Goal: Use online tool/utility: Utilize a website feature to perform a specific function

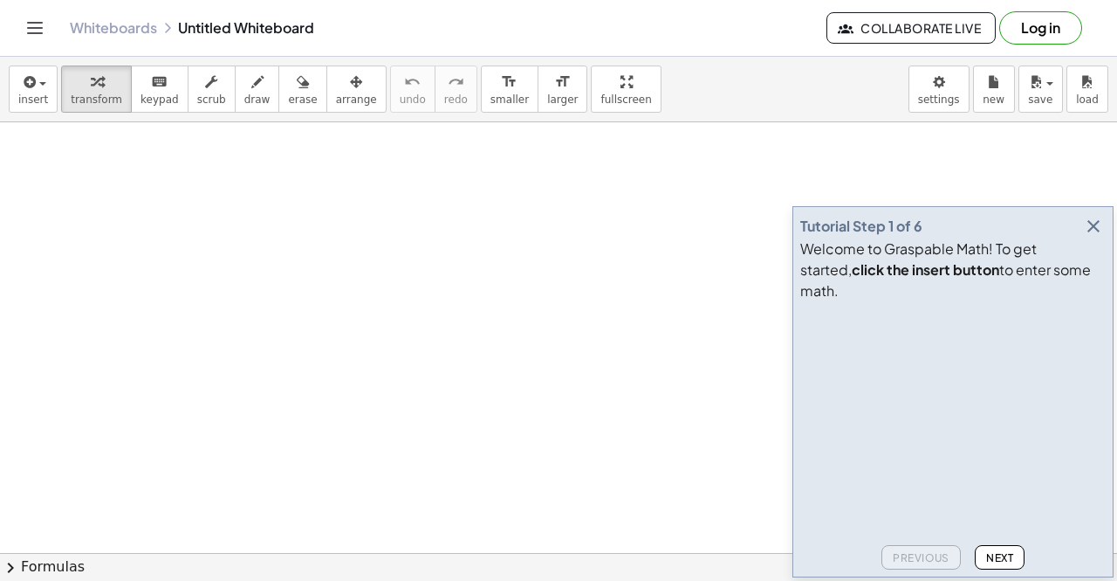
scroll to position [40, 0]
click at [1089, 237] on icon "button" at bounding box center [1093, 226] width 21 height 21
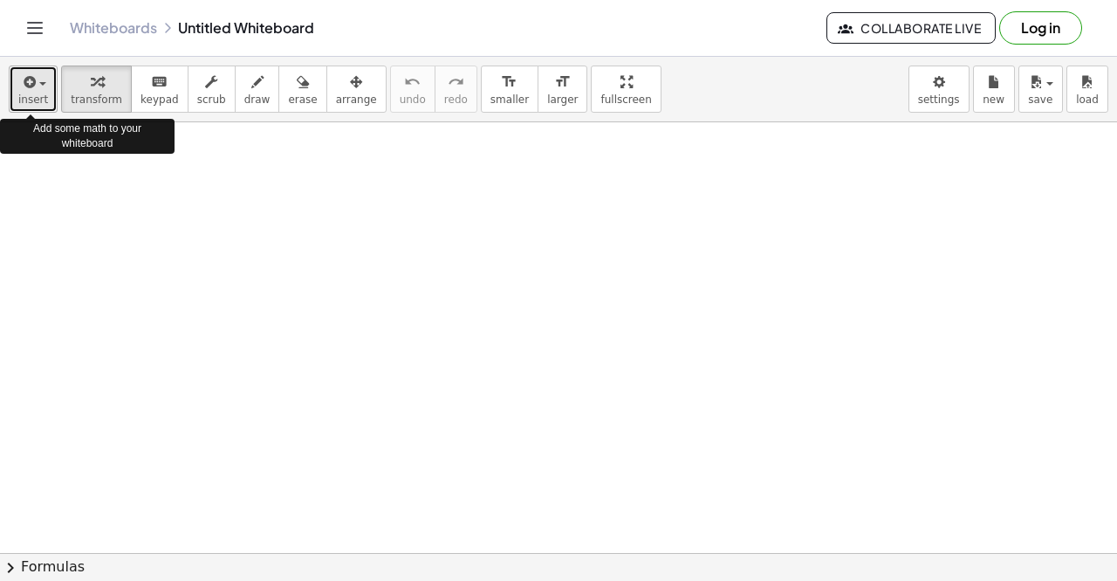
click at [37, 98] on span "insert" at bounding box center [33, 99] width 30 height 12
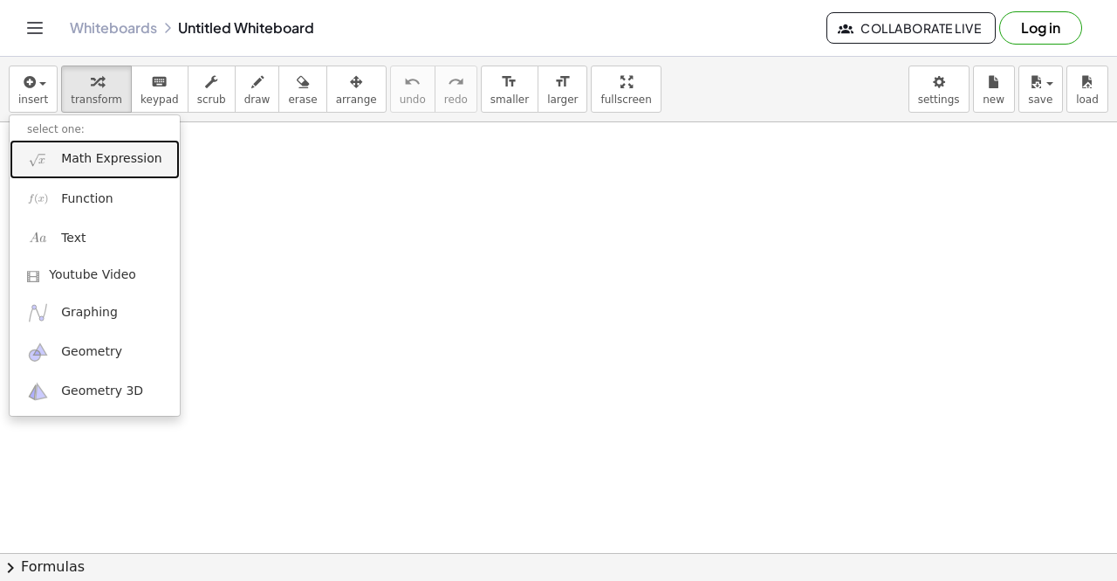
click at [134, 158] on span "Math Expression" at bounding box center [111, 158] width 100 height 17
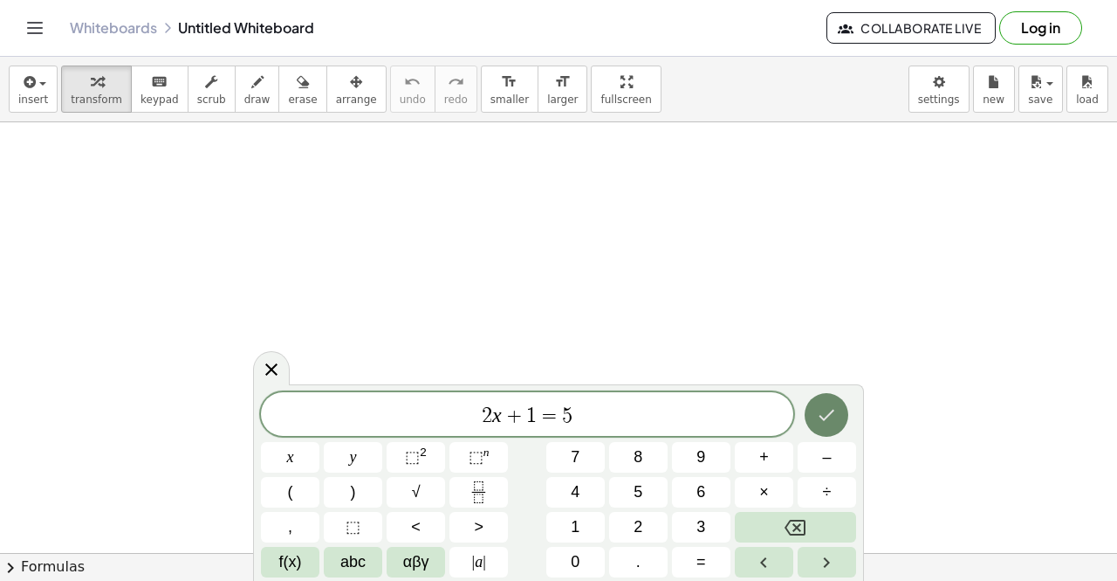
click at [843, 405] on button "Done" at bounding box center [827, 415] width 44 height 44
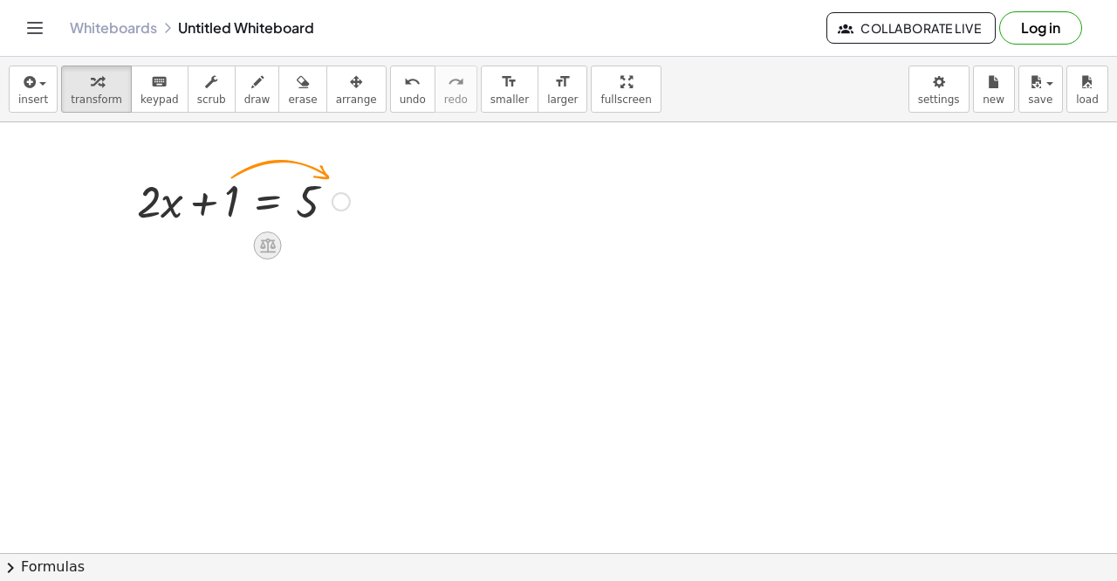
click at [274, 249] on icon at bounding box center [267, 245] width 18 height 18
drag, startPoint x: 271, startPoint y: 248, endPoint x: 323, endPoint y: 362, distance: 125.8
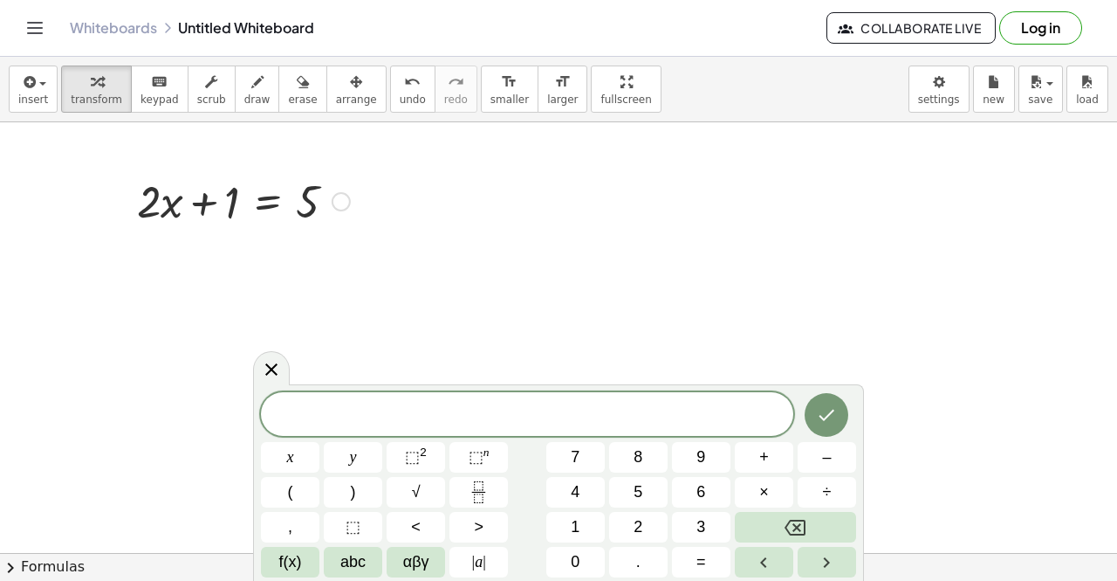
click at [305, 199] on div at bounding box center [243, 199] width 230 height 59
click at [269, 202] on div at bounding box center [243, 199] width 230 height 59
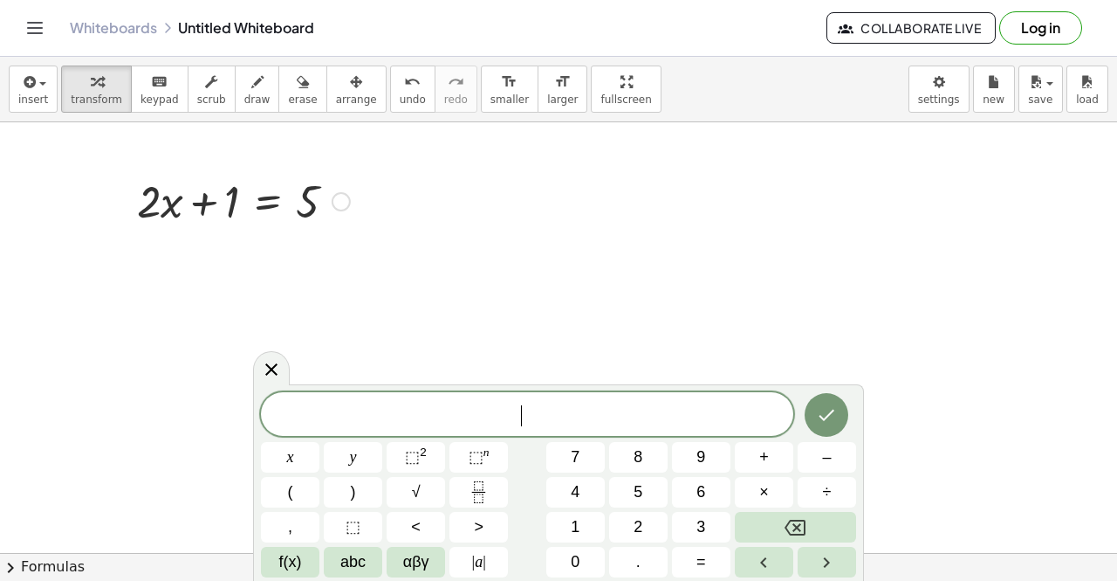
click at [269, 202] on div at bounding box center [243, 199] width 230 height 59
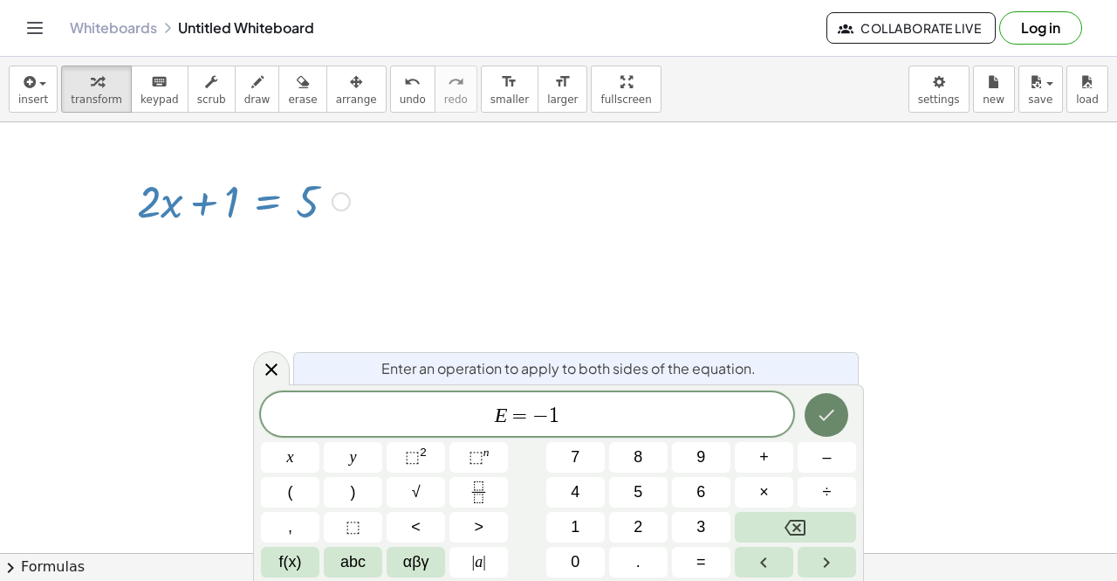
click at [830, 422] on icon "Done" at bounding box center [826, 414] width 21 height 21
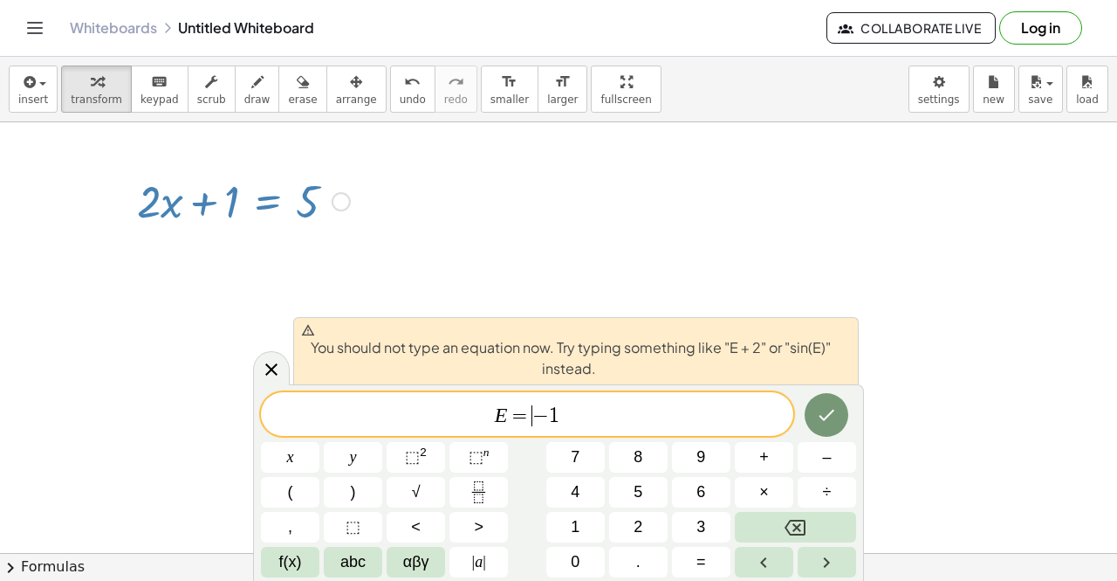
click at [527, 417] on span "=" at bounding box center [520, 415] width 25 height 21
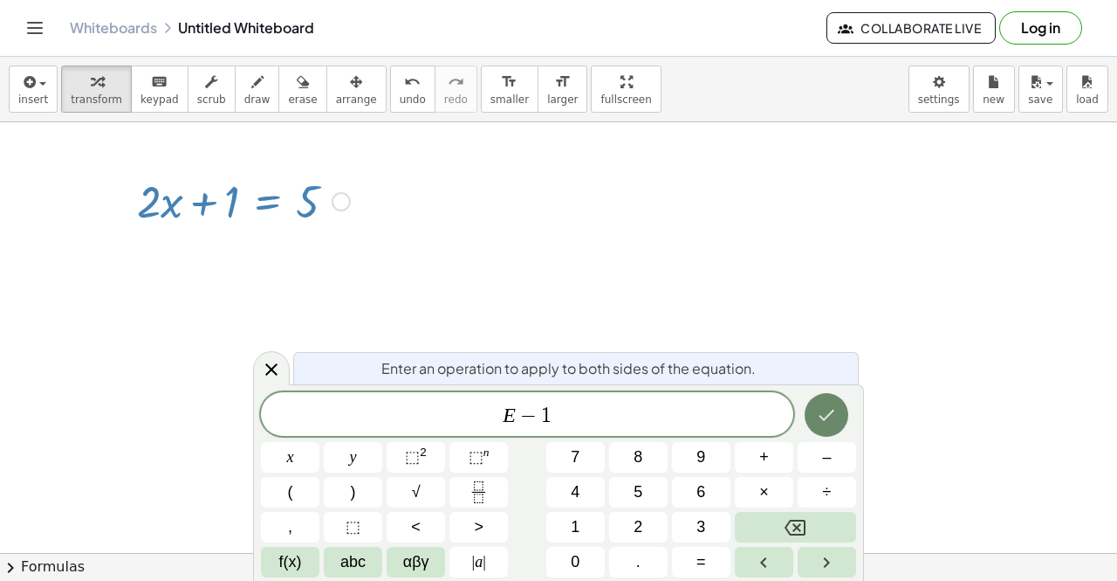
click at [813, 419] on button "Done" at bounding box center [827, 415] width 44 height 44
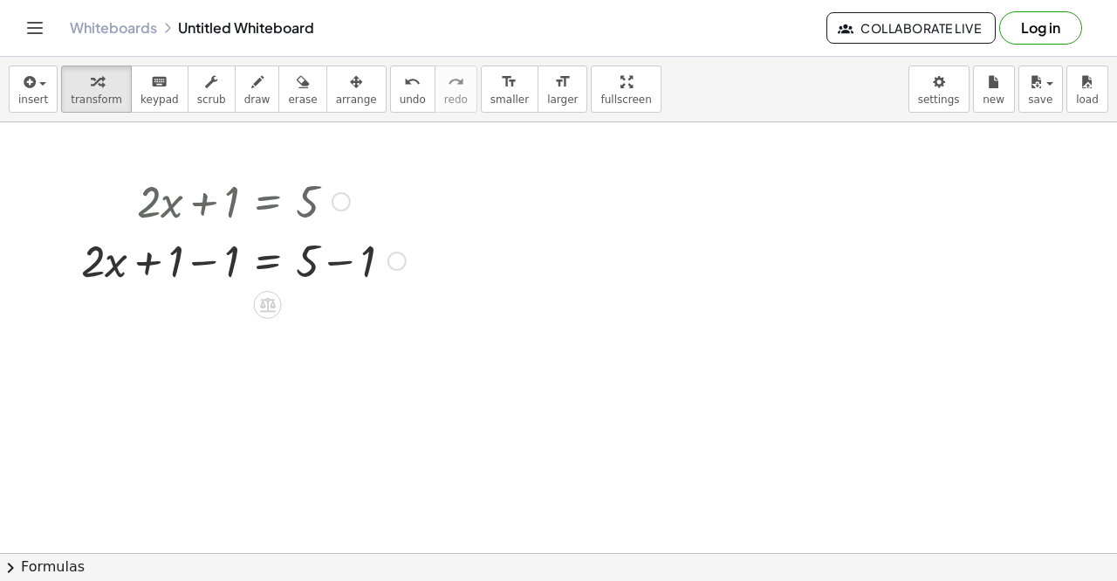
click at [335, 259] on div at bounding box center [243, 259] width 342 height 59
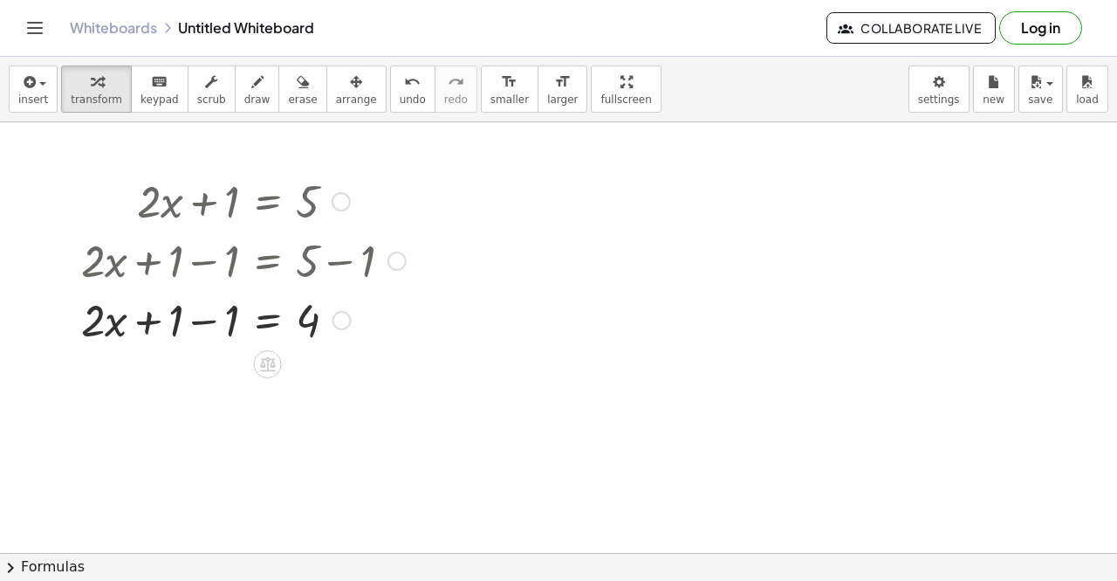
click at [200, 325] on div at bounding box center [243, 318] width 342 height 59
click at [276, 368] on icon at bounding box center [267, 363] width 18 height 18
click at [302, 368] on span "÷" at bounding box center [303, 364] width 10 height 25
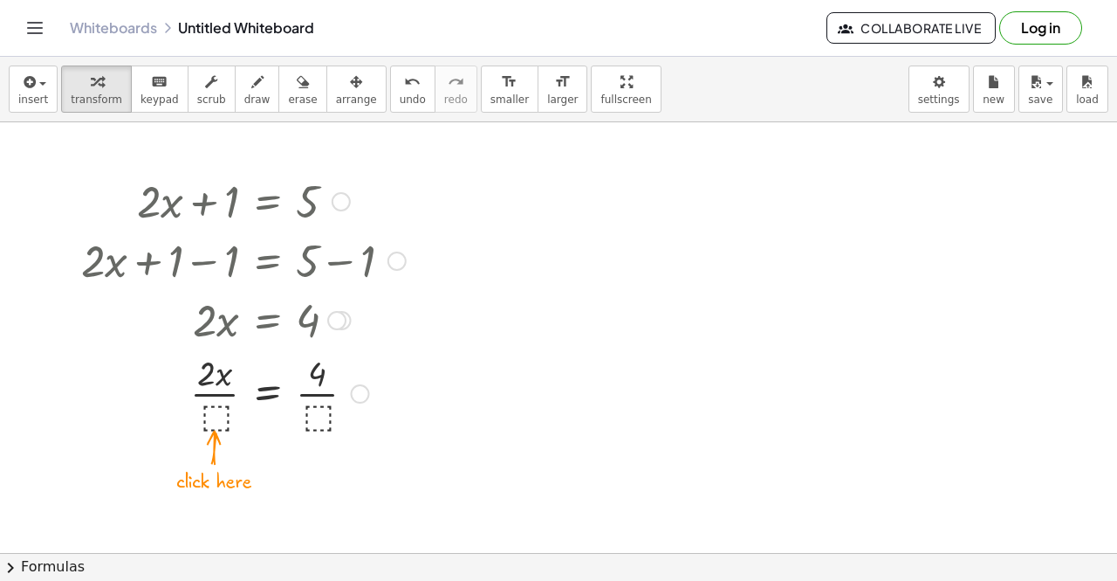
click at [209, 404] on div at bounding box center [243, 391] width 342 height 87
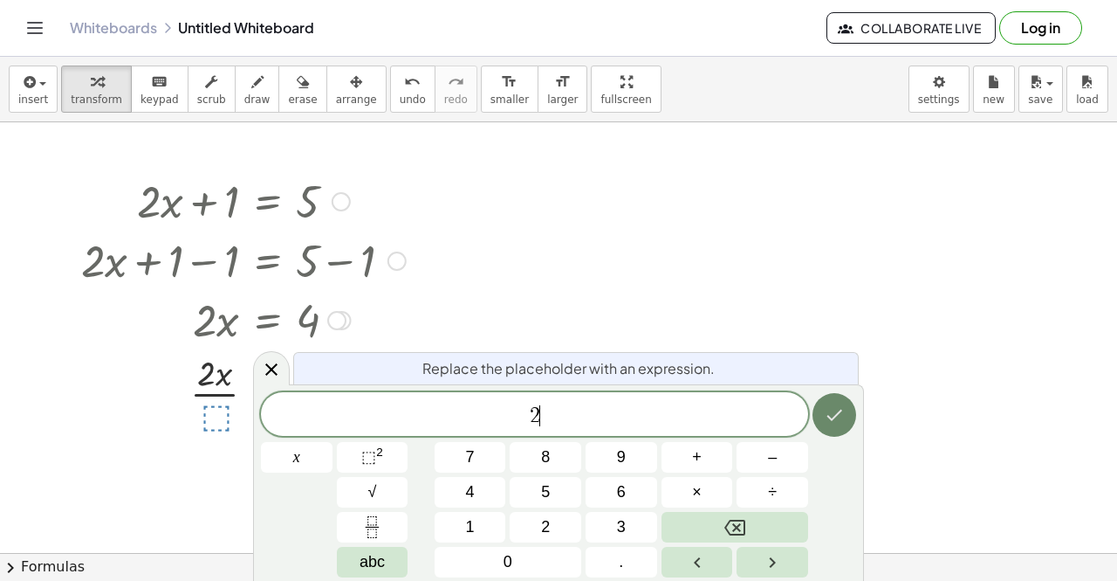
click at [837, 415] on icon "Done" at bounding box center [836, 414] width 16 height 11
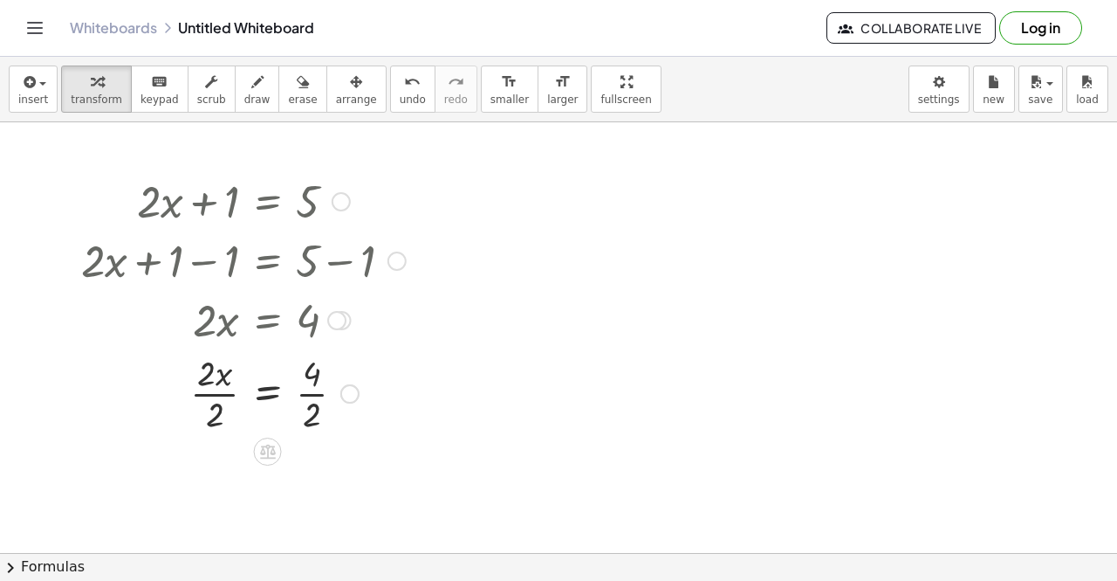
click at [267, 394] on div at bounding box center [243, 391] width 342 height 87
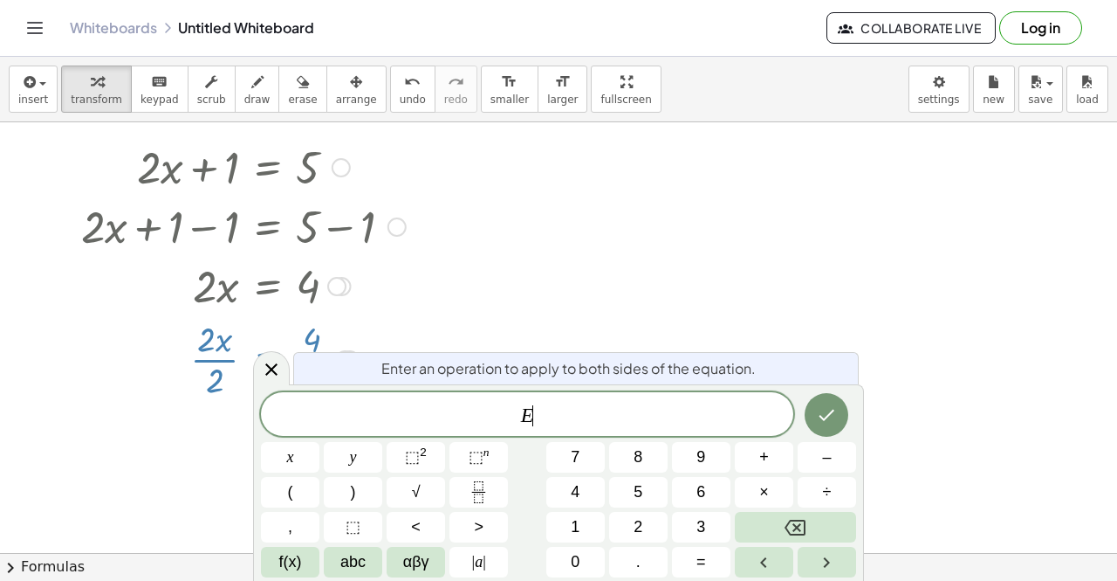
click at [656, 309] on div at bounding box center [558, 576] width 1117 height 977
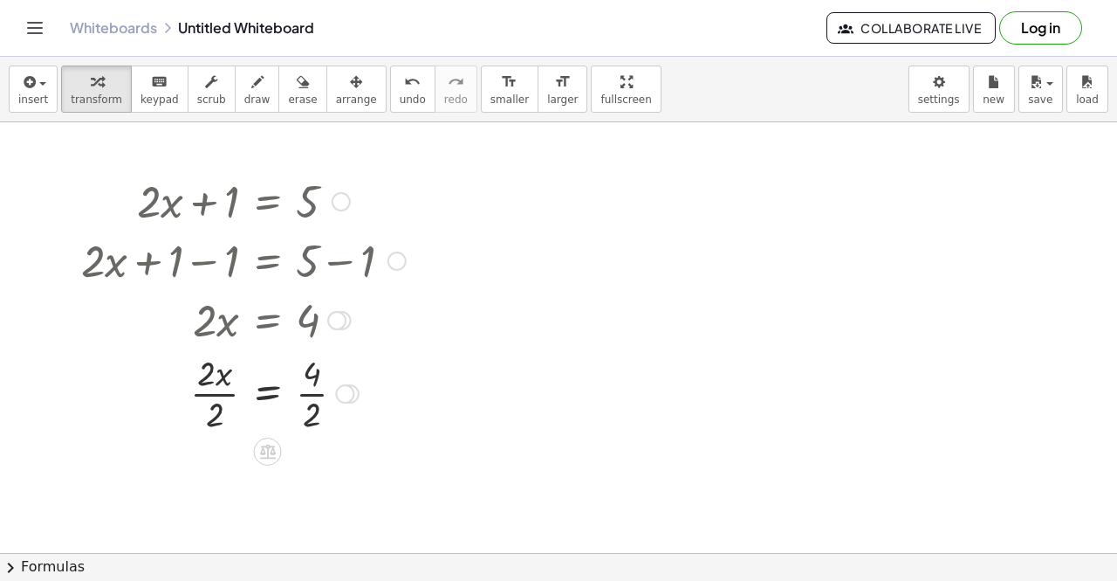
click at [344, 388] on div at bounding box center [344, 393] width 19 height 19
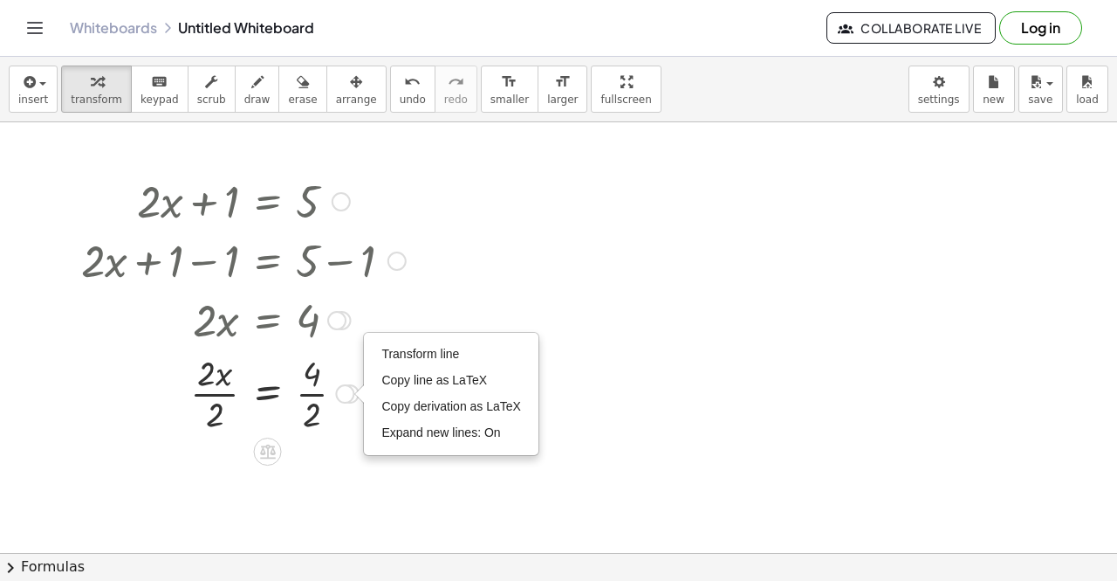
click at [374, 431] on div "Transform line Copy line as LaTeX Copy derivation as LaTeX Expand new lines: On" at bounding box center [451, 393] width 173 height 120
click at [316, 388] on div at bounding box center [243, 391] width 342 height 87
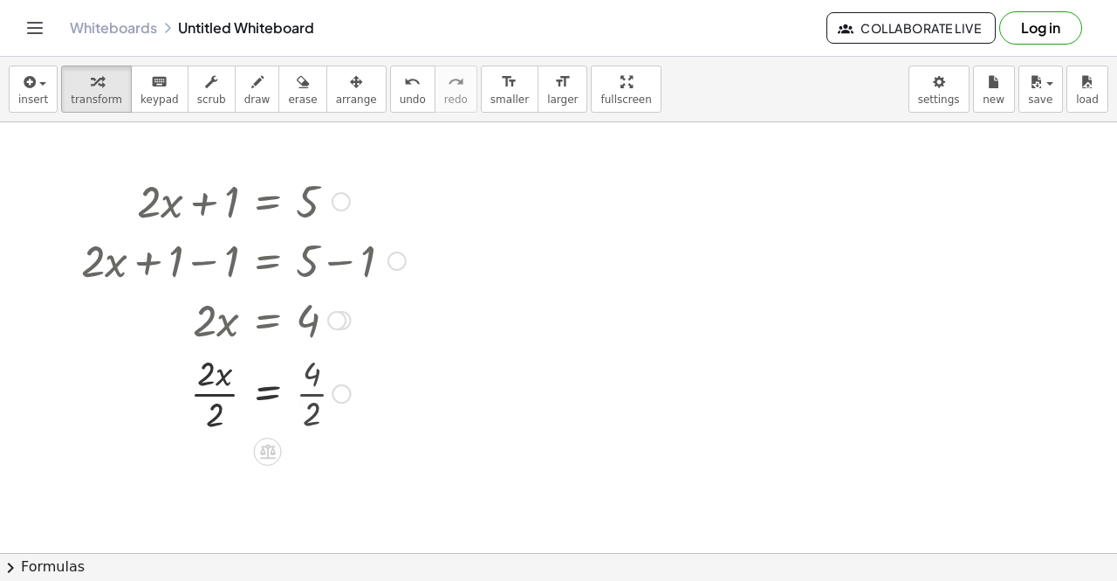
click at [316, 388] on div at bounding box center [243, 391] width 342 height 87
click at [214, 475] on div at bounding box center [243, 479] width 342 height 87
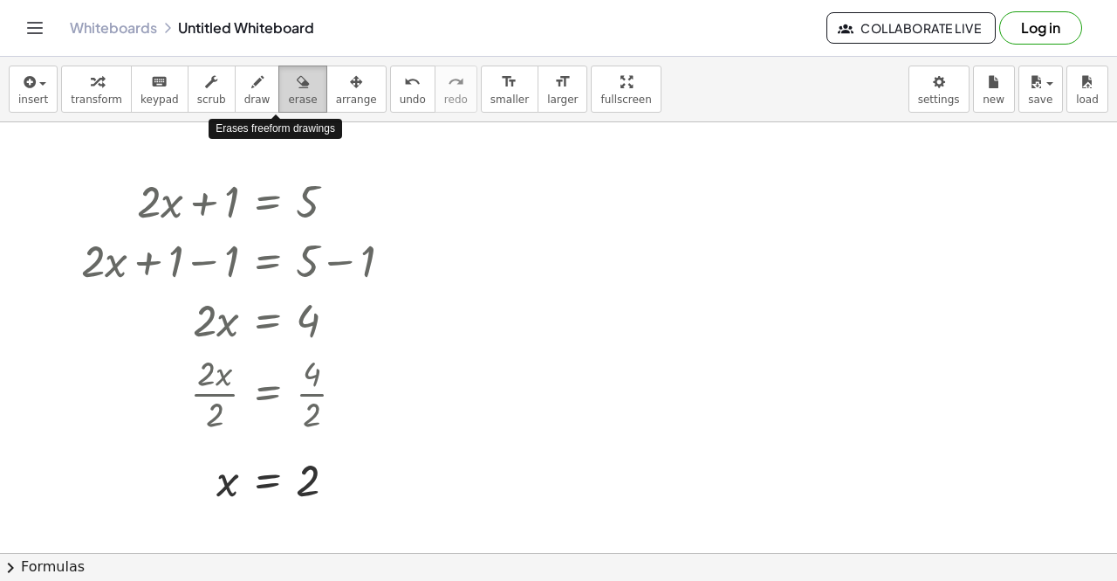
click at [288, 94] on span "erase" at bounding box center [302, 99] width 29 height 12
click at [287, 67] on button "erase" at bounding box center [302, 88] width 48 height 47
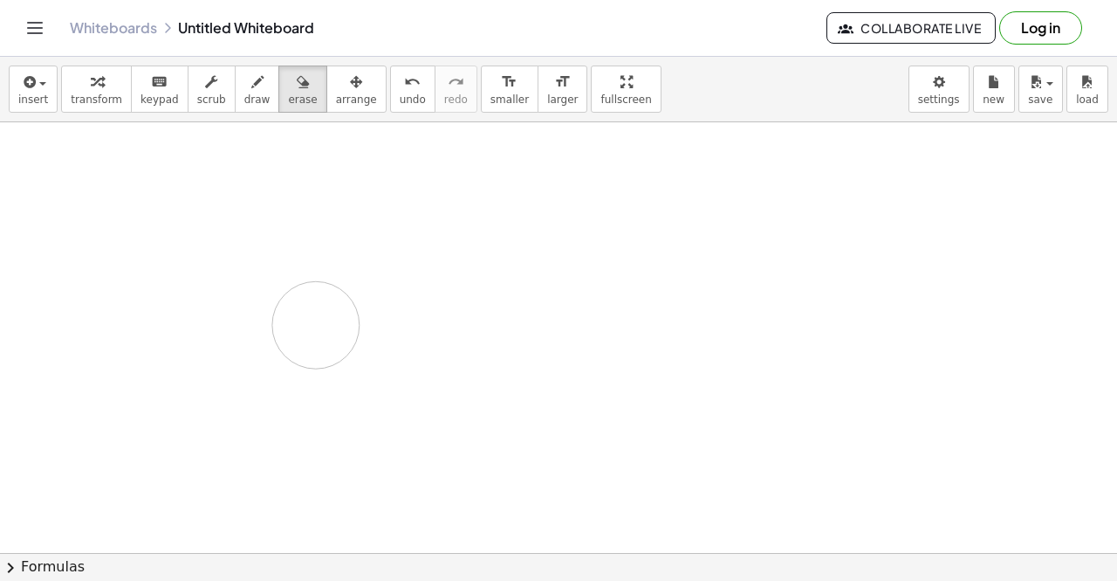
drag, startPoint x: 181, startPoint y: 271, endPoint x: 374, endPoint y: 246, distance: 194.6
click at [374, 246] on div at bounding box center [558, 553] width 1117 height 862
drag, startPoint x: 326, startPoint y: 177, endPoint x: 314, endPoint y: 134, distance: 45.1
click at [314, 134] on div at bounding box center [558, 553] width 1117 height 862
drag, startPoint x: 209, startPoint y: 161, endPoint x: 228, endPoint y: 421, distance: 260.8
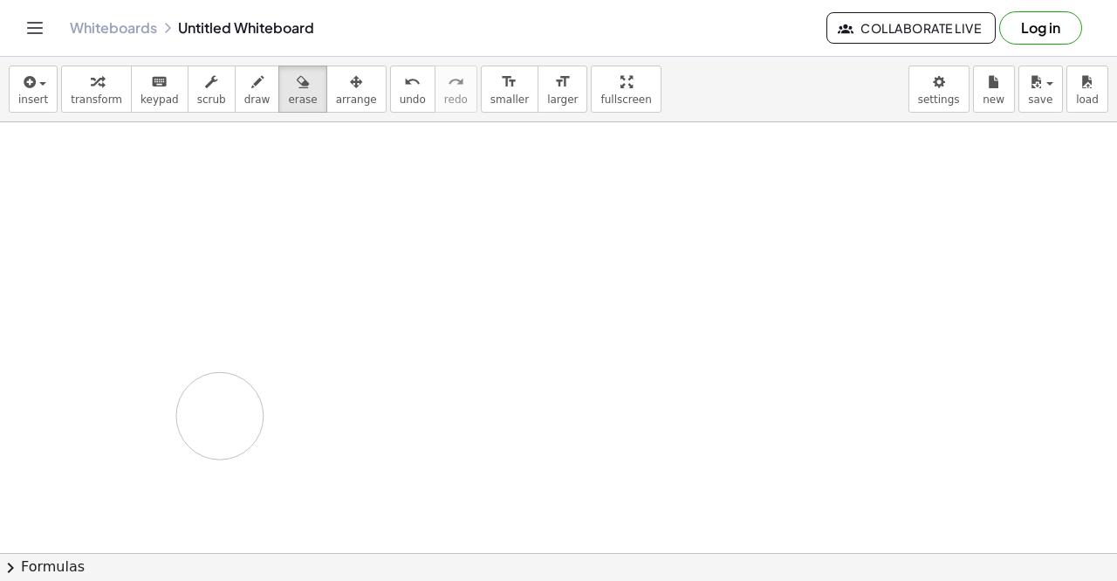
click at [228, 421] on div at bounding box center [558, 553] width 1117 height 862
drag, startPoint x: 264, startPoint y: 221, endPoint x: 270, endPoint y: 493, distance: 272.4
click at [270, 493] on div at bounding box center [558, 553] width 1117 height 862
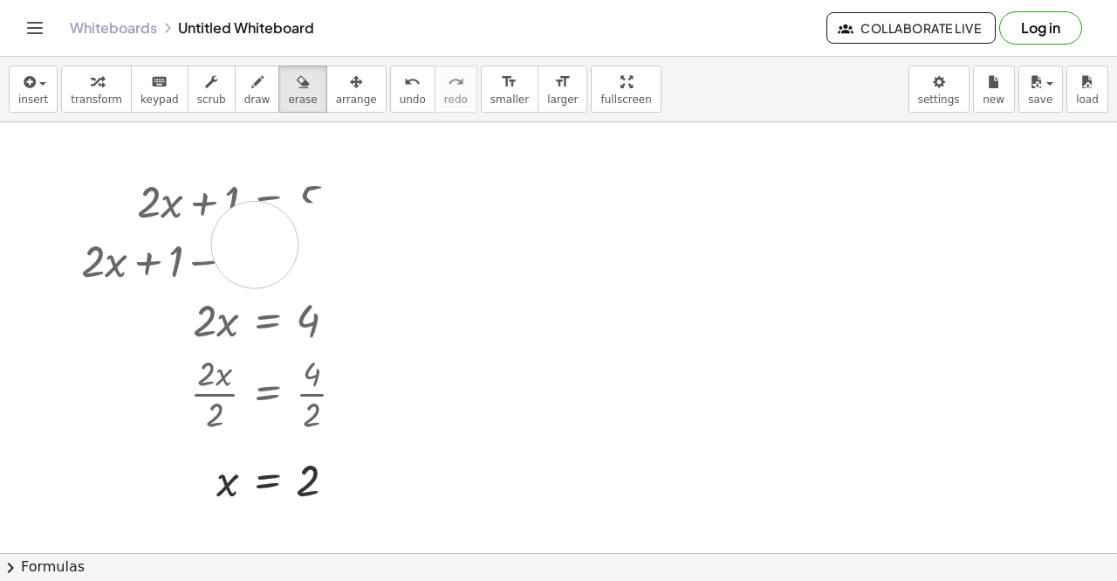
drag, startPoint x: 484, startPoint y: 230, endPoint x: 254, endPoint y: 244, distance: 230.9
click at [254, 244] on div at bounding box center [558, 553] width 1117 height 862
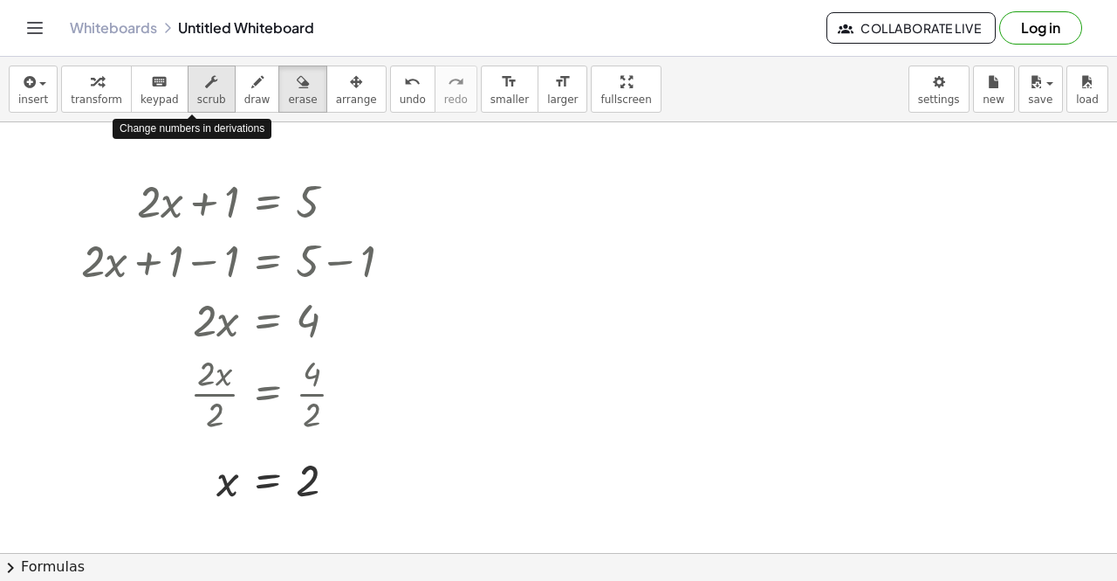
click at [205, 89] on icon "button" at bounding box center [211, 82] width 12 height 21
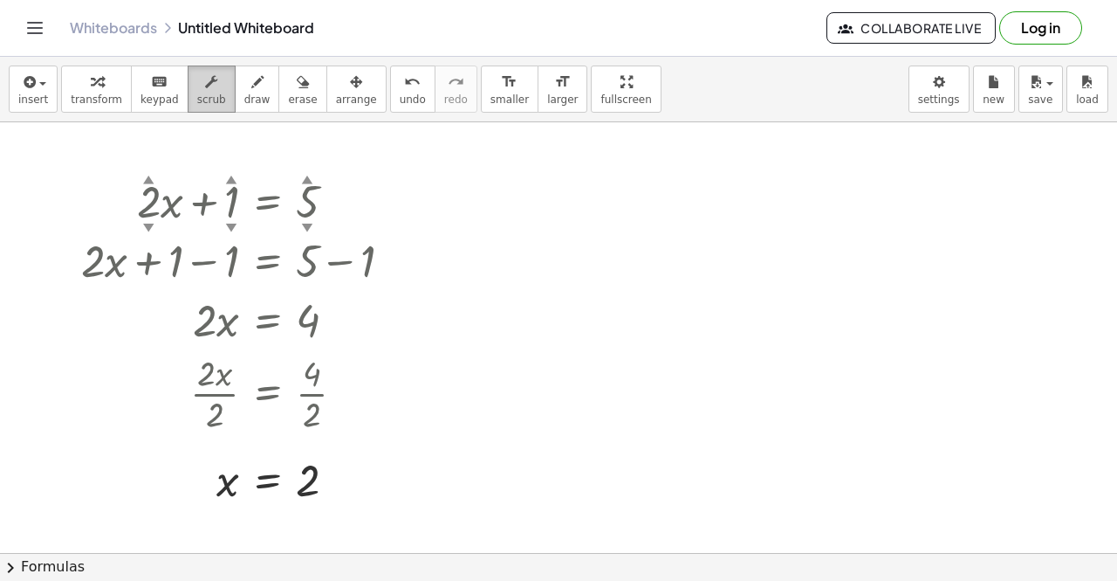
click at [188, 66] on button "scrub" at bounding box center [212, 88] width 48 height 47
click at [400, 100] on span "undo" at bounding box center [413, 99] width 26 height 12
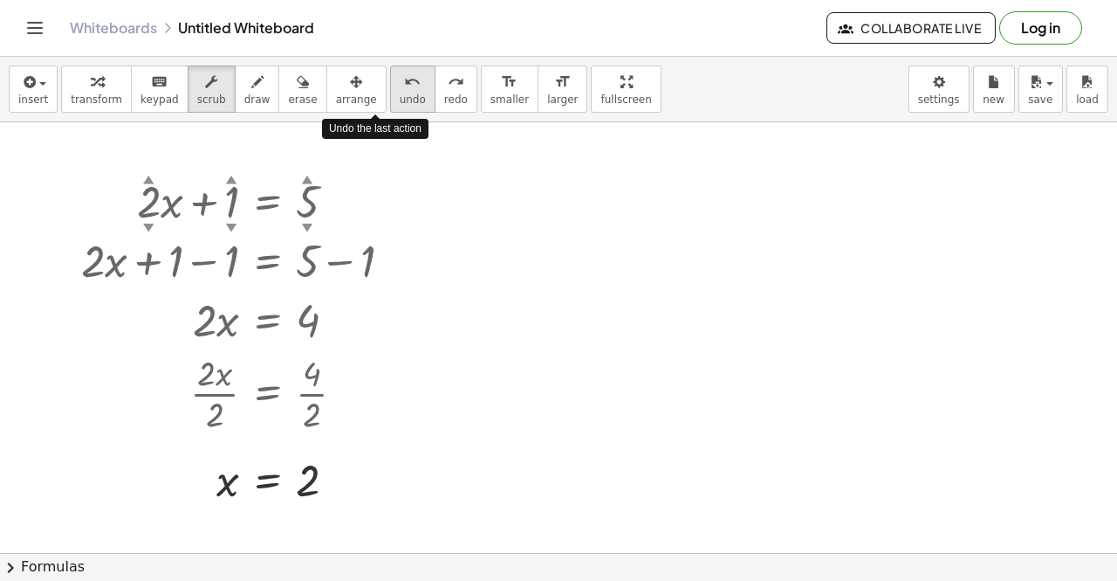
click at [400, 100] on span "undo" at bounding box center [413, 99] width 26 height 12
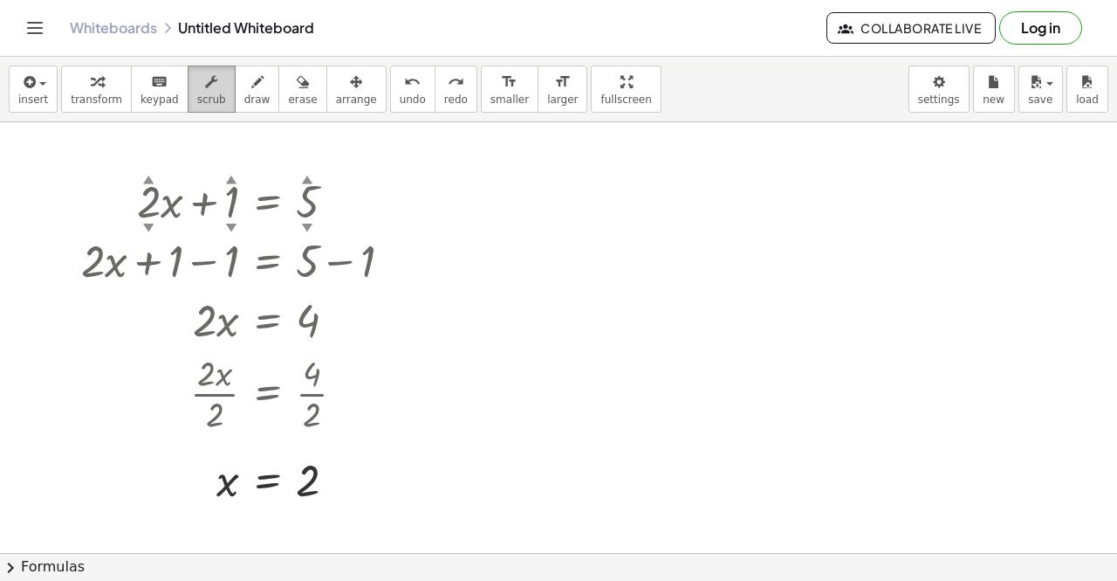
click at [209, 88] on button "scrub" at bounding box center [212, 88] width 48 height 47
click at [80, 95] on span "transform" at bounding box center [97, 99] width 52 height 12
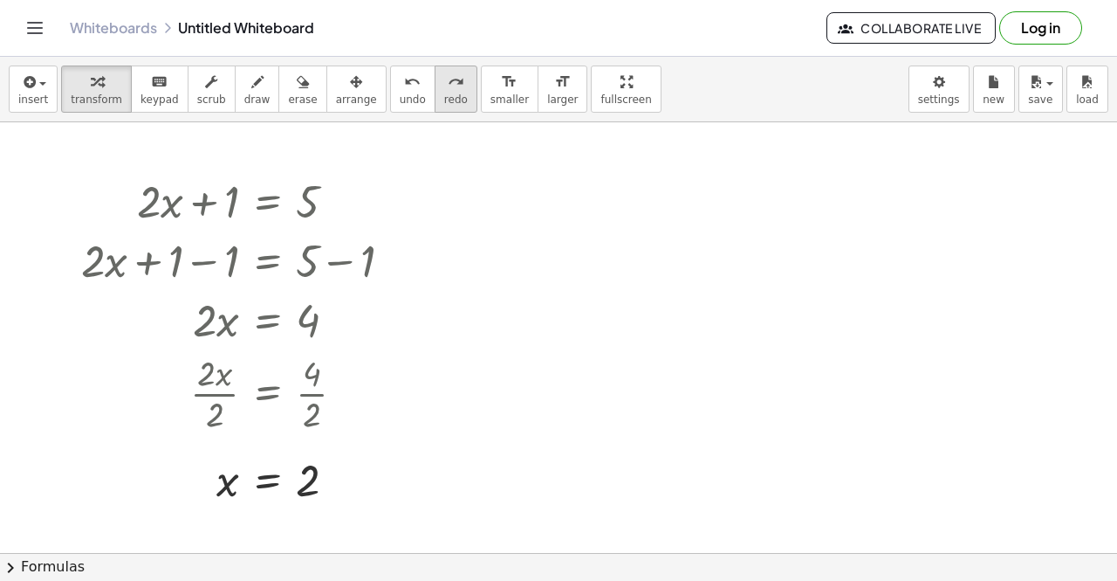
click at [435, 90] on button "redo redo" at bounding box center [456, 88] width 43 height 47
click at [400, 88] on div "undo" at bounding box center [413, 81] width 26 height 21
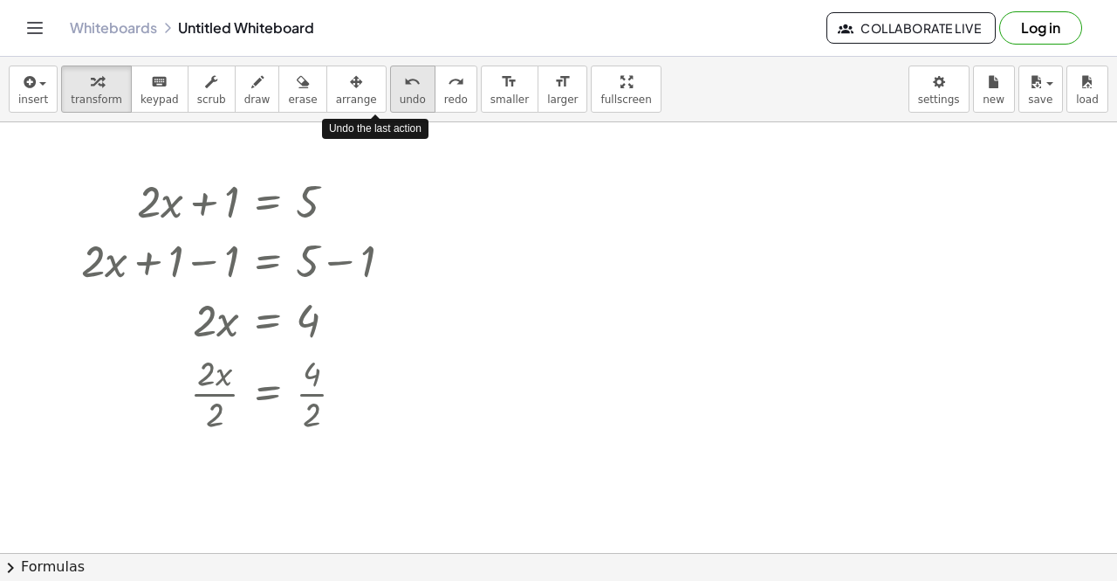
click at [400, 88] on div "undo" at bounding box center [413, 81] width 26 height 21
click at [400, 93] on span "undo" at bounding box center [413, 99] width 26 height 12
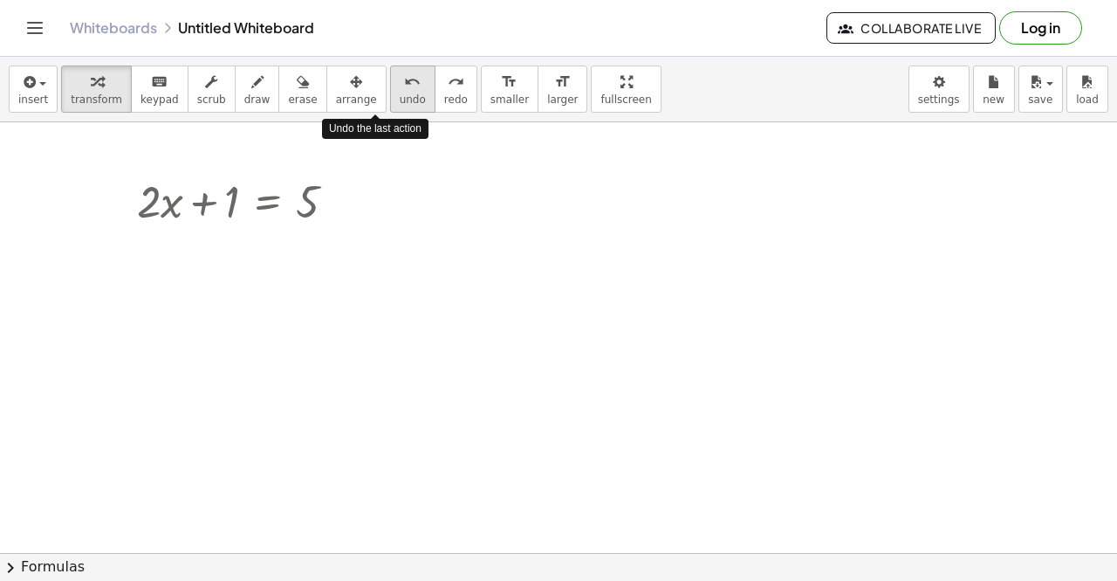
click at [400, 93] on span "undo" at bounding box center [413, 99] width 26 height 12
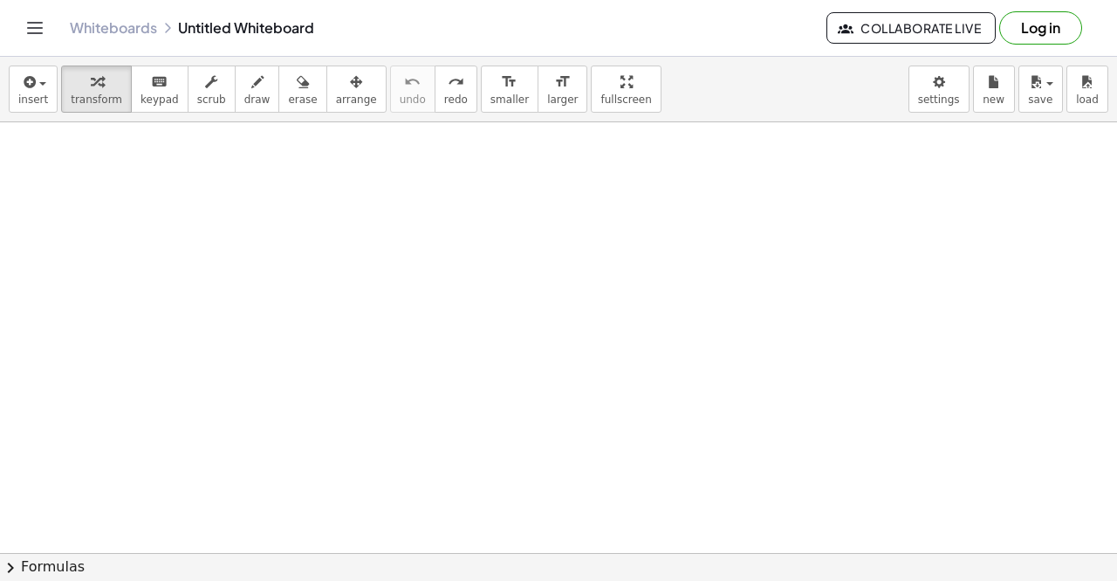
click at [109, 280] on div at bounding box center [558, 553] width 1117 height 862
click at [26, 77] on icon "button" at bounding box center [28, 82] width 16 height 21
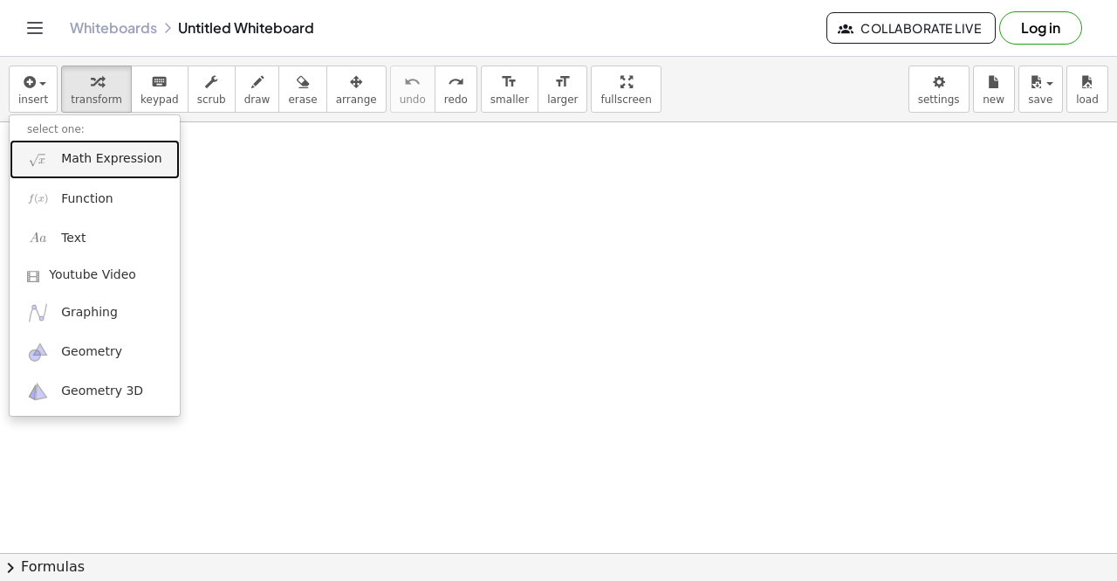
click at [87, 163] on span "Math Expression" at bounding box center [111, 158] width 100 height 17
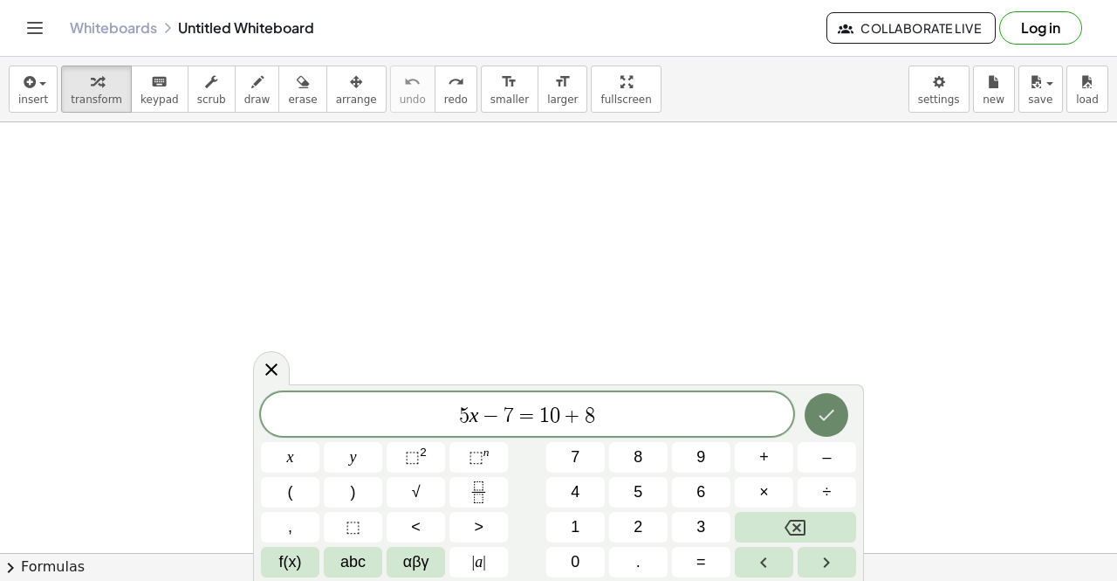
click at [813, 415] on button "Done" at bounding box center [827, 415] width 44 height 44
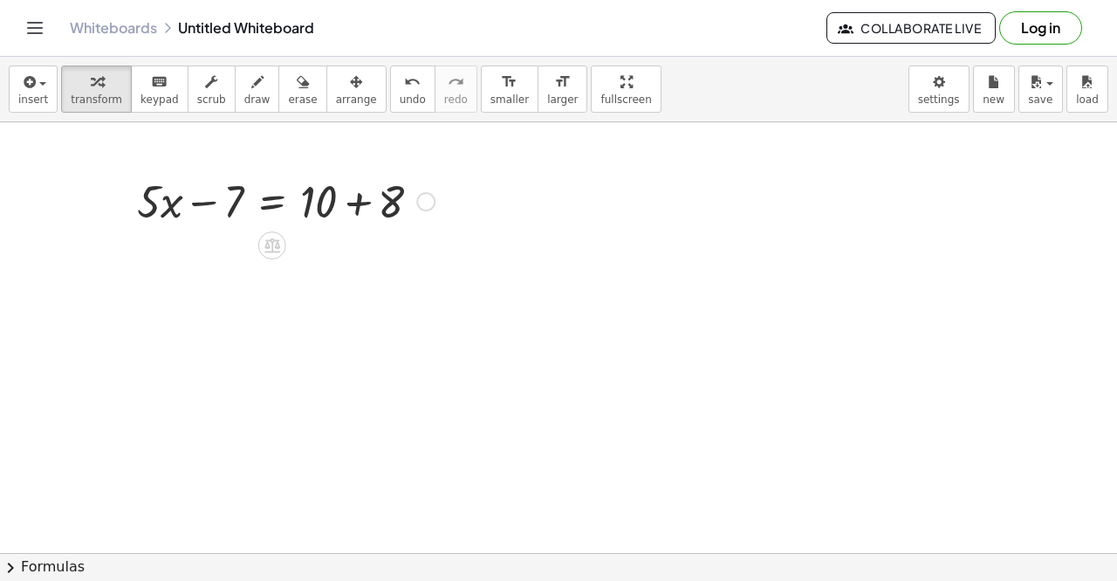
click at [347, 210] on div at bounding box center [285, 199] width 315 height 59
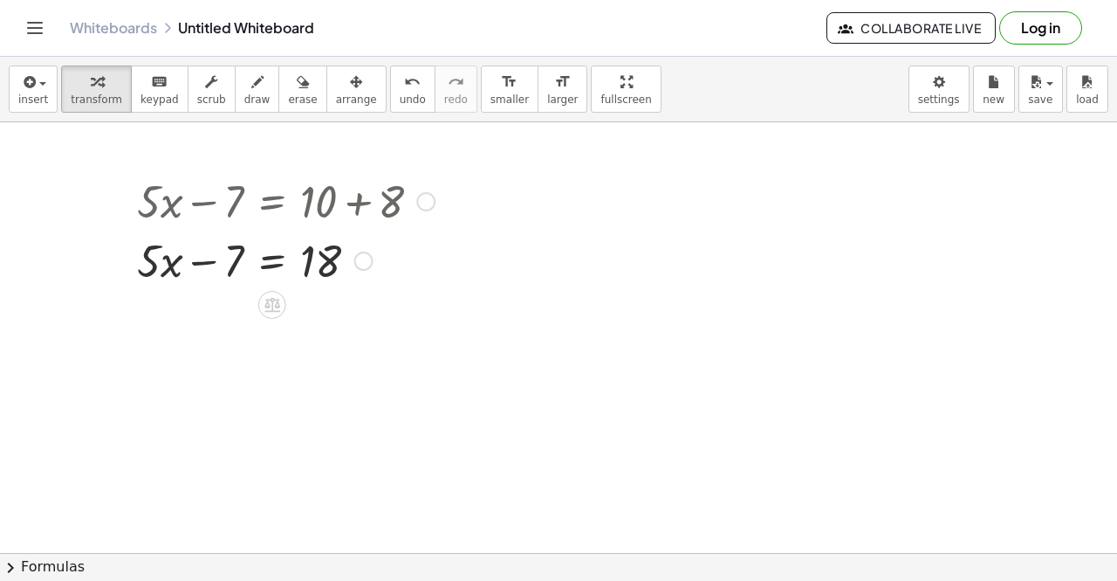
click at [278, 268] on div at bounding box center [285, 259] width 315 height 59
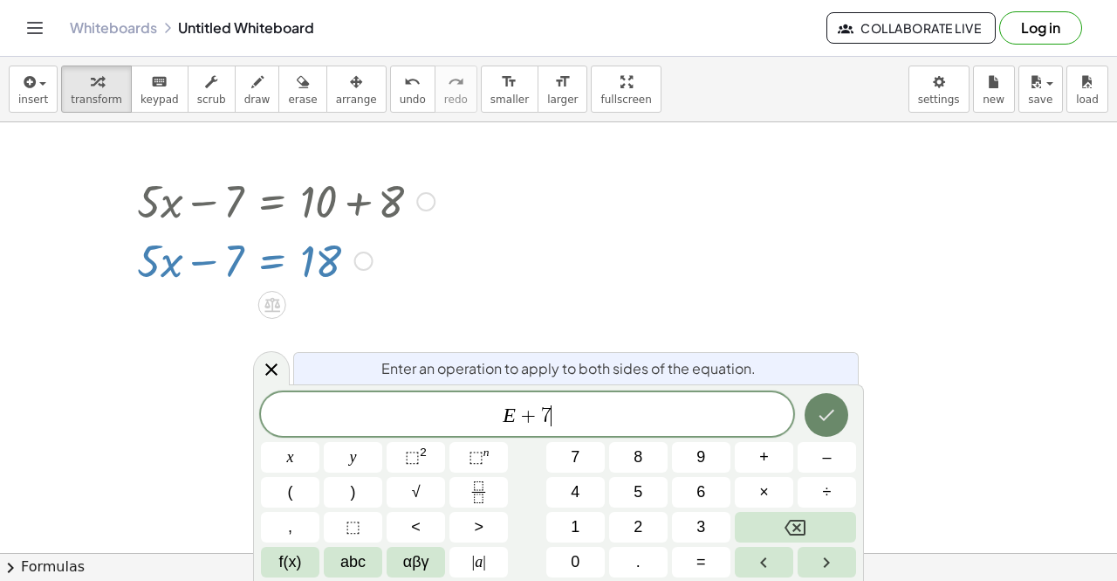
click at [828, 427] on button "Done" at bounding box center [827, 415] width 44 height 44
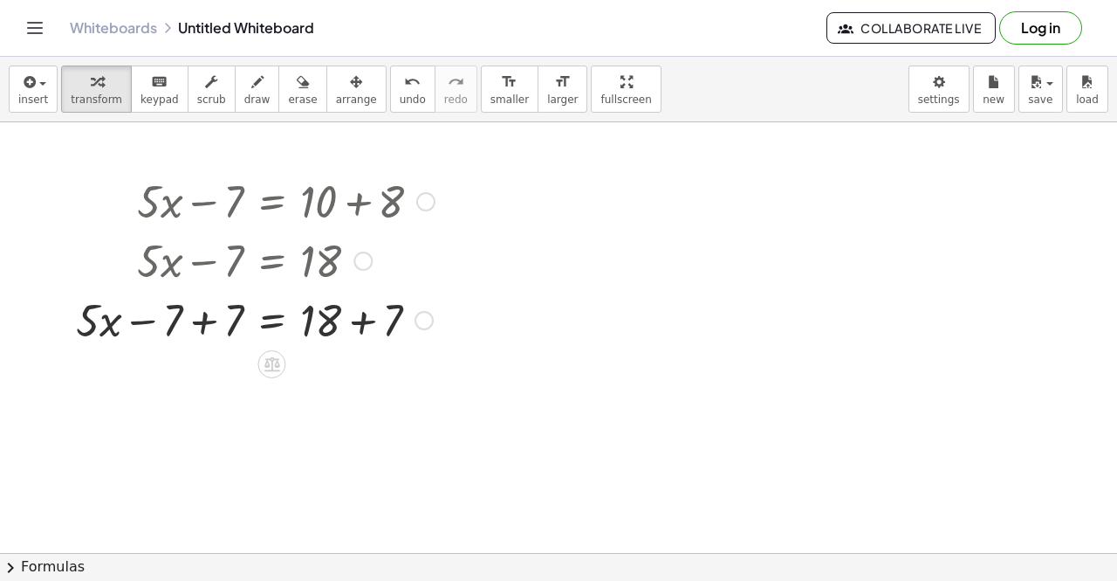
click at [361, 312] on div at bounding box center [255, 318] width 376 height 59
click at [203, 324] on div at bounding box center [255, 320] width 376 height 59
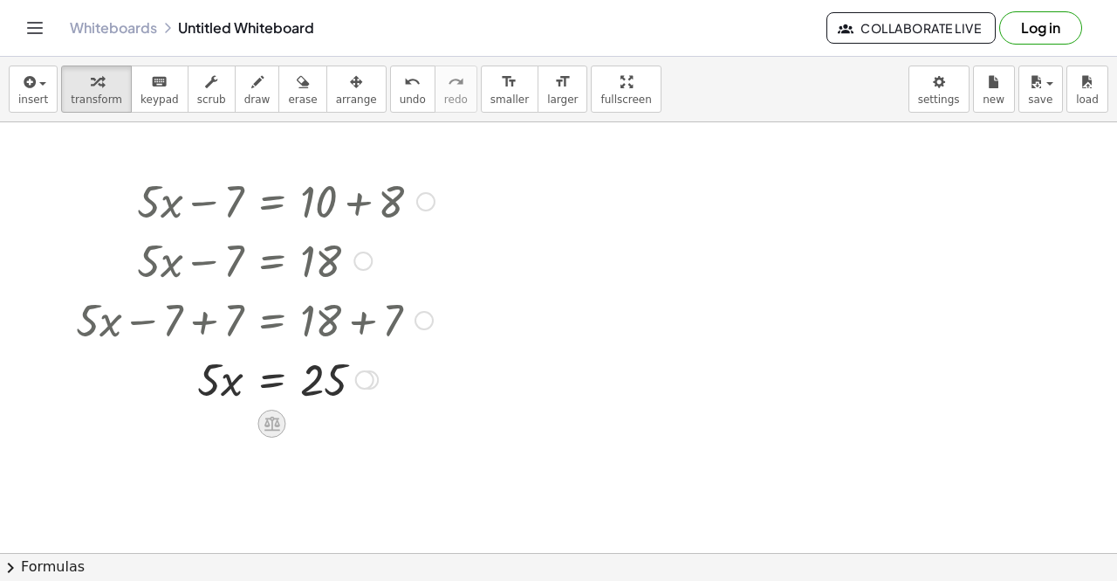
click at [271, 416] on icon at bounding box center [273, 423] width 16 height 15
click at [306, 424] on span "÷" at bounding box center [307, 423] width 10 height 25
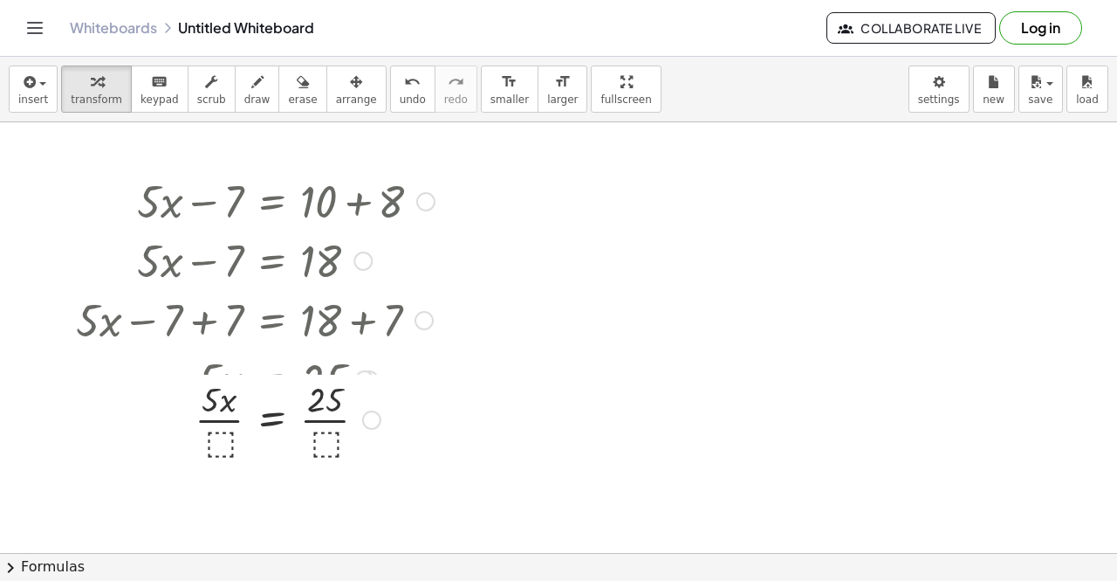
click at [216, 406] on div at bounding box center [255, 417] width 376 height 87
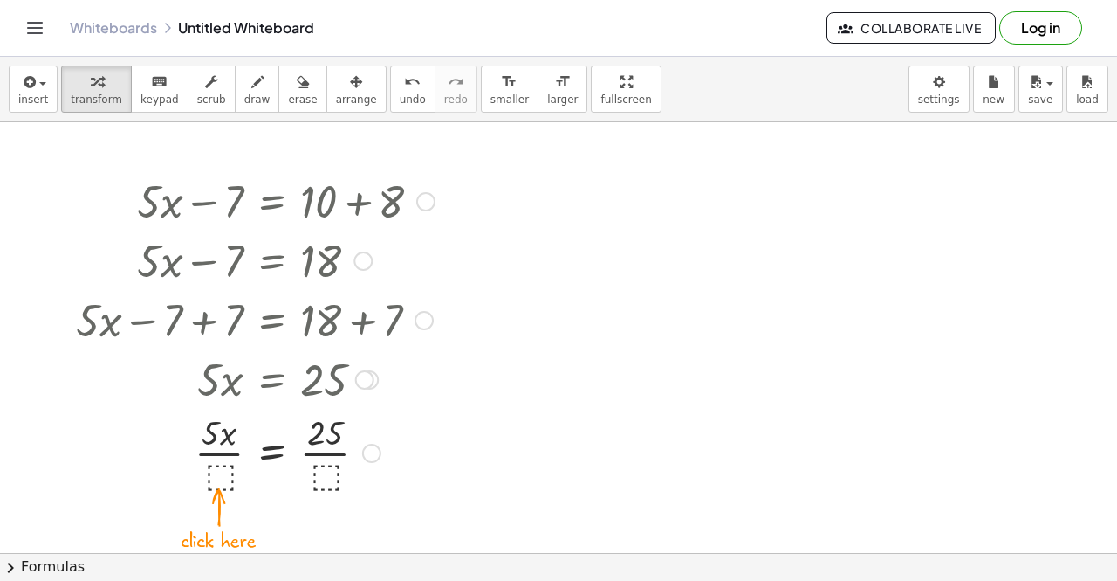
click at [216, 479] on div at bounding box center [255, 451] width 376 height 87
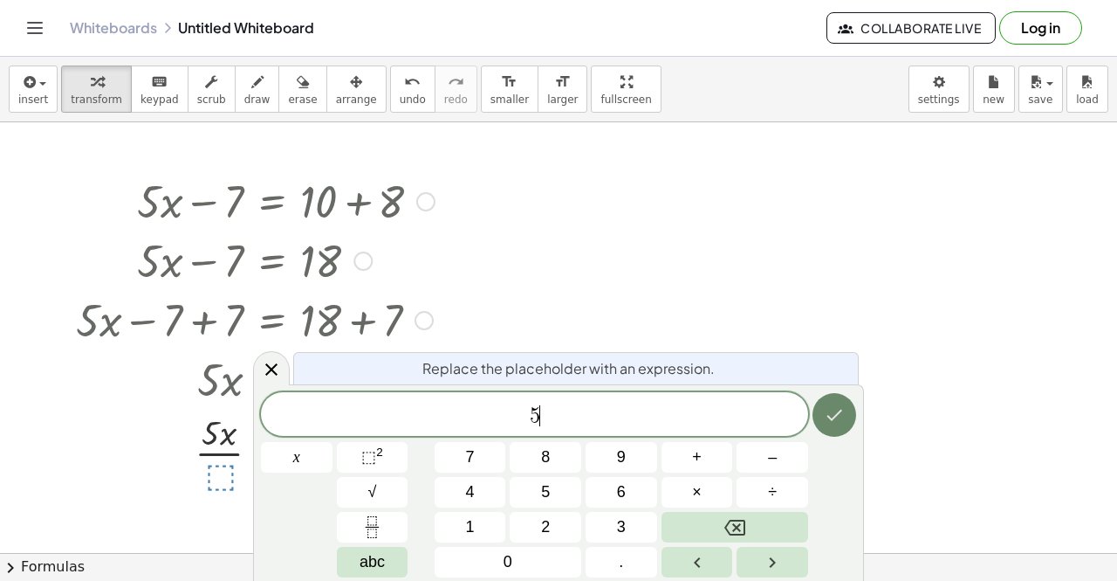
click at [831, 415] on icon "Done" at bounding box center [834, 414] width 21 height 21
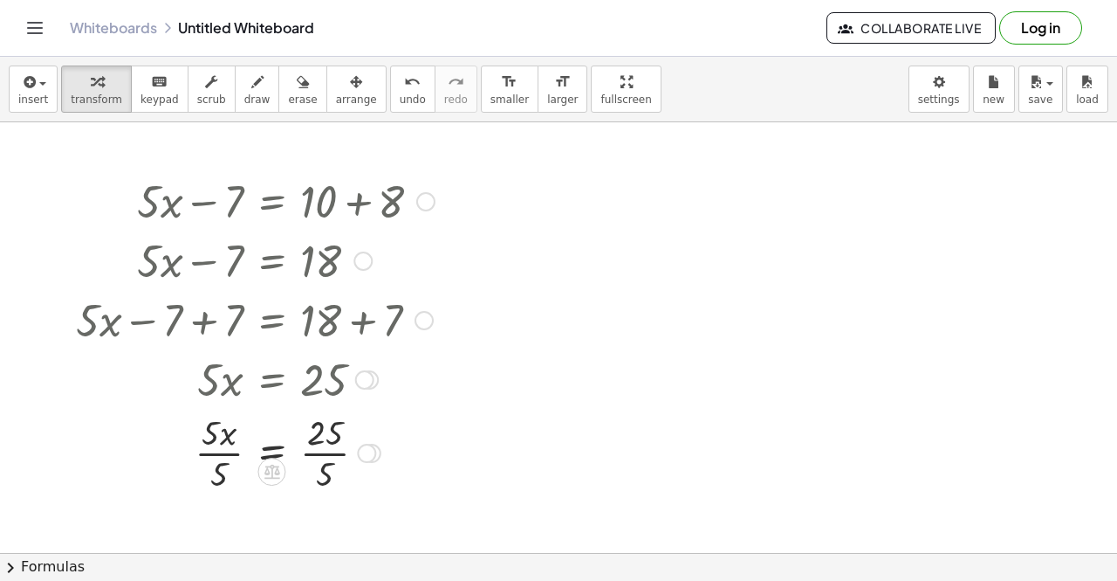
click at [332, 450] on div at bounding box center [255, 451] width 376 height 87
click at [218, 447] on div at bounding box center [255, 451] width 376 height 87
click at [339, 453] on div at bounding box center [340, 452] width 19 height 19
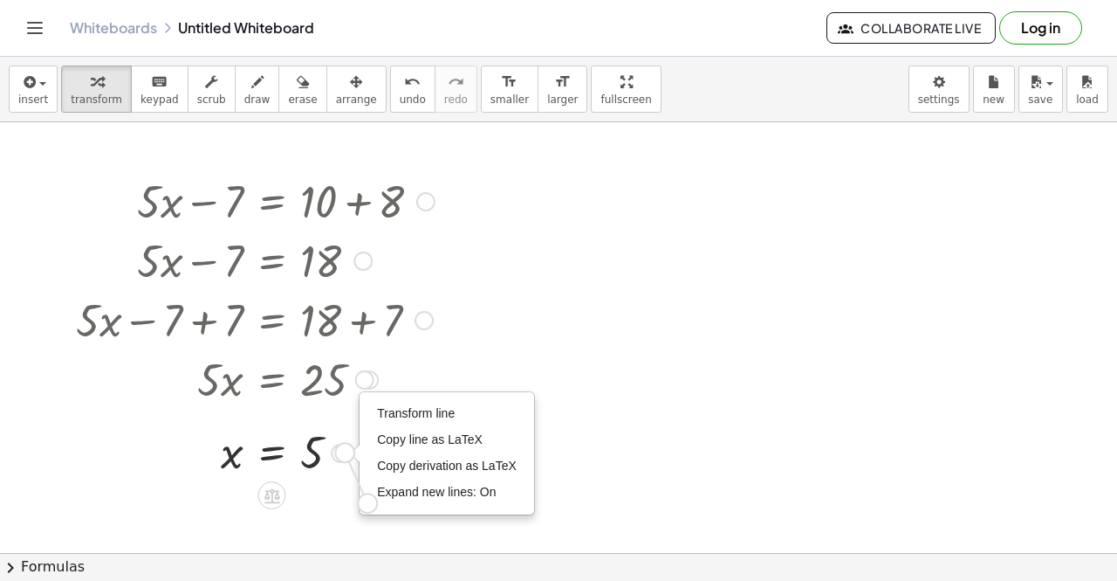
drag, startPoint x: 333, startPoint y: 453, endPoint x: 357, endPoint y: 507, distance: 59.0
click at [357, 507] on div "+ · 5 · x − 7 = + 10 + 8 + · 5 · x − 7 = 18 + · 5 · x − 7 + 7 = + 18 + 7 + · 5 …" at bounding box center [558, 553] width 1117 height 862
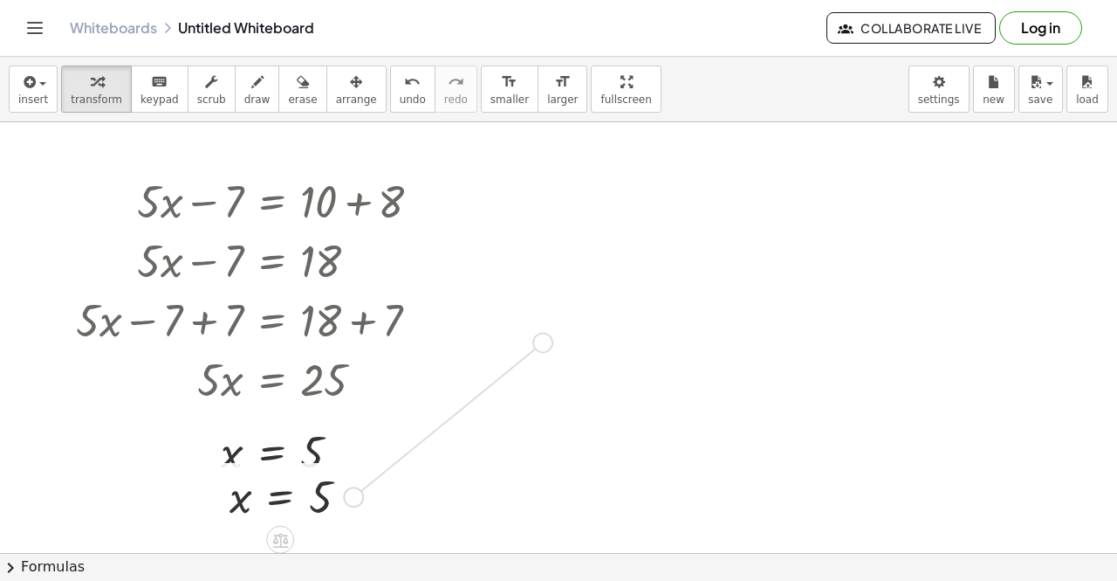
drag, startPoint x: 353, startPoint y: 495, endPoint x: 546, endPoint y: 340, distance: 247.2
click at [546, 340] on div "+ · 5 · x − 7 = + 10 + 8 + · 5 · x − 7 = 18 + · 5 · x − 7 + 7 = + 18 + 7 + · 5 …" at bounding box center [558, 553] width 1117 height 862
click at [404, 81] on icon "undo" at bounding box center [412, 82] width 17 height 21
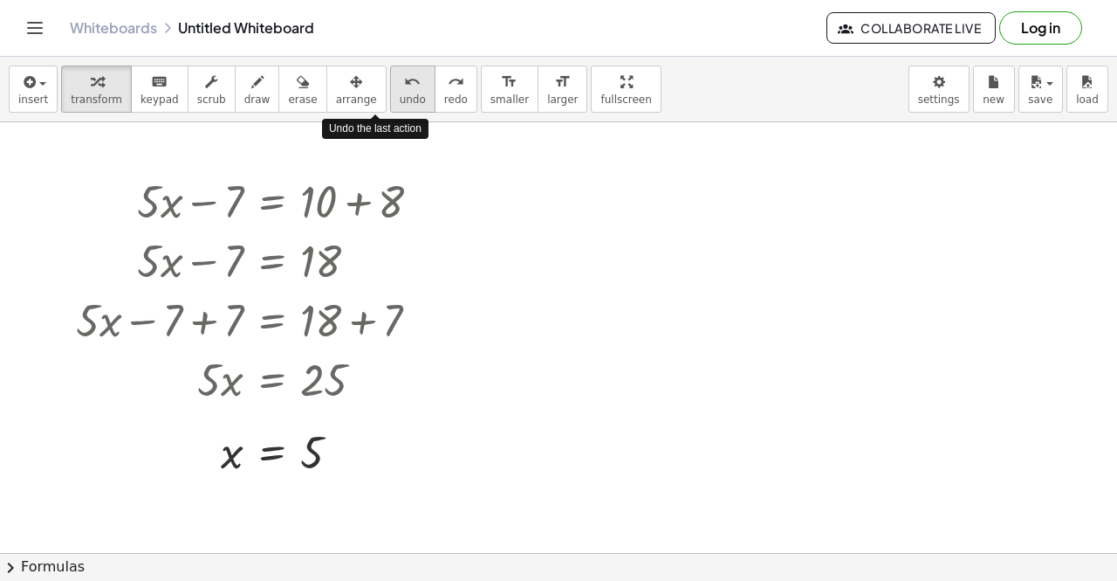
click at [404, 81] on icon "undo" at bounding box center [412, 82] width 17 height 21
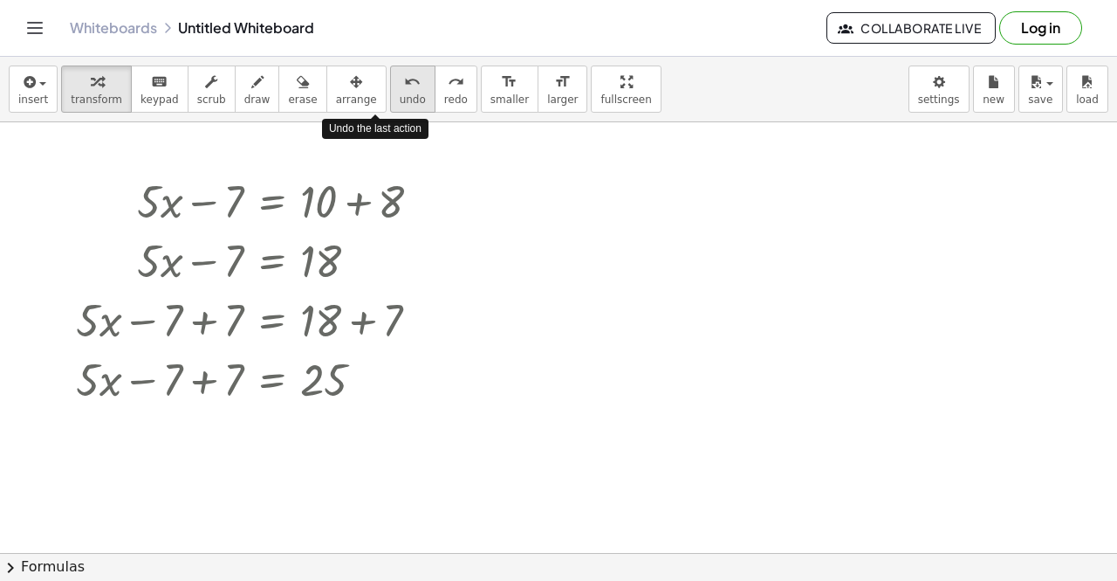
click at [404, 81] on icon "undo" at bounding box center [412, 82] width 17 height 21
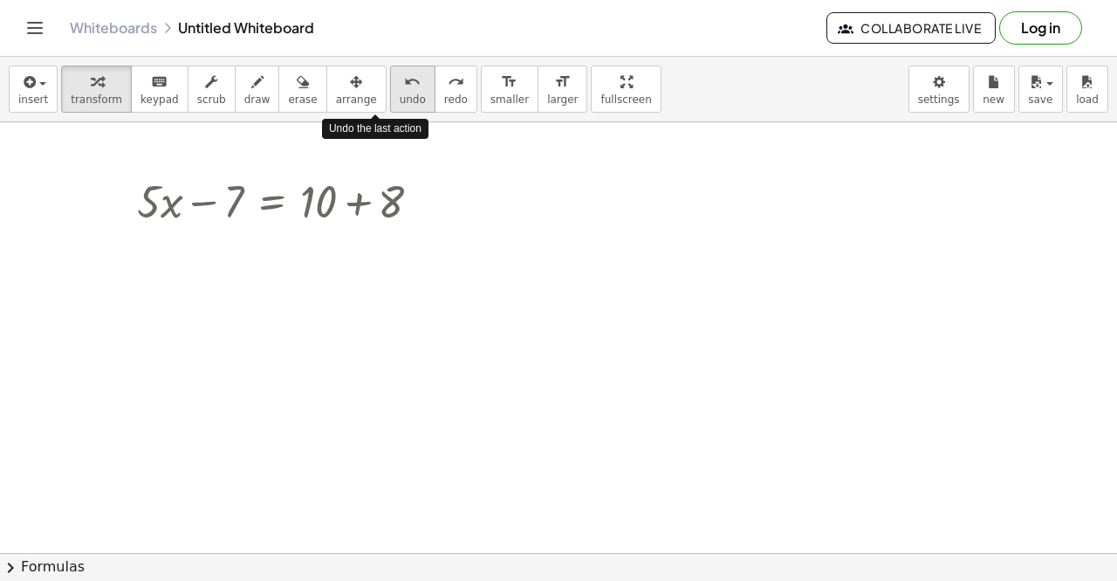
click at [404, 81] on icon "undo" at bounding box center [412, 82] width 17 height 21
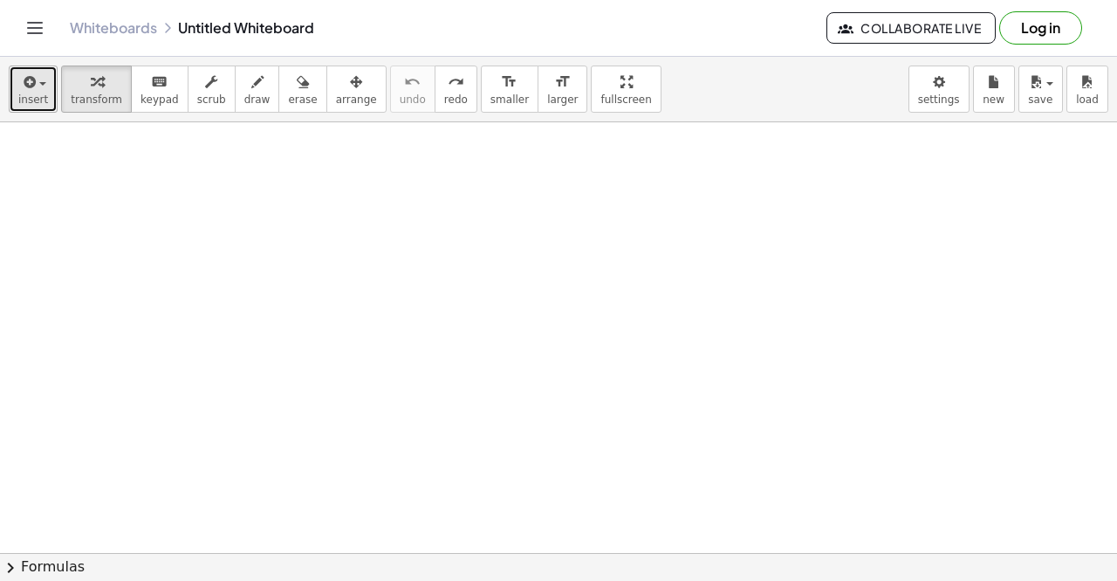
click at [36, 85] on span "button" at bounding box center [37, 84] width 3 height 12
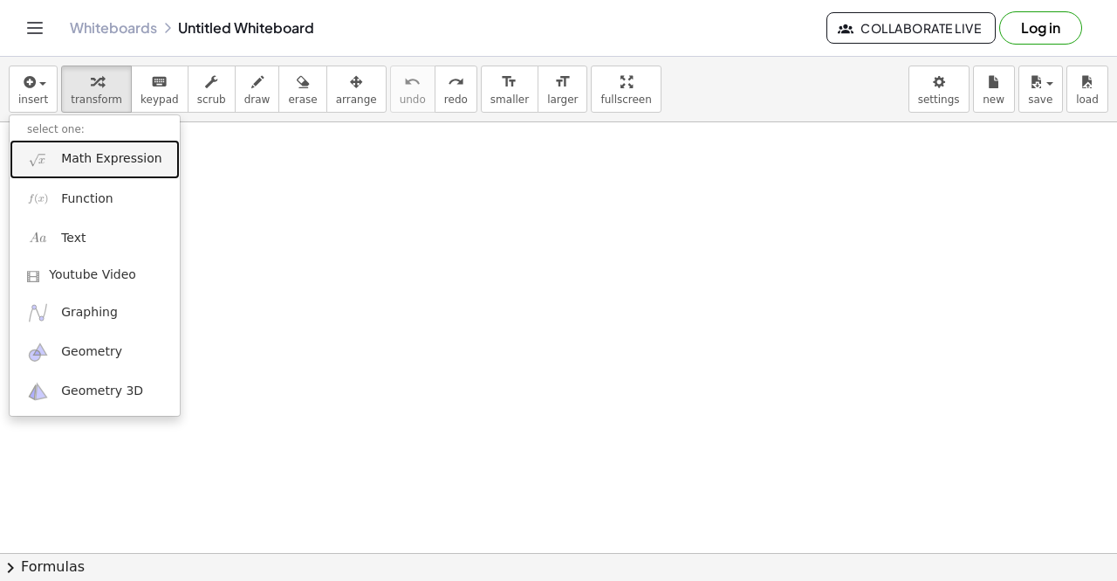
click at [136, 151] on span "Math Expression" at bounding box center [111, 158] width 100 height 17
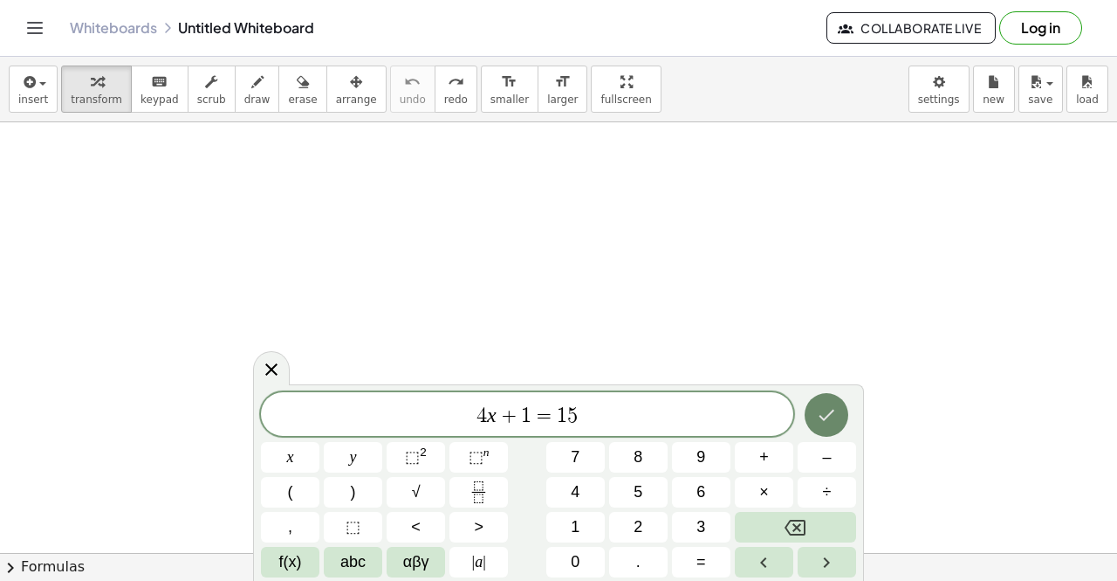
click at [819, 413] on icon "Done" at bounding box center [826, 414] width 21 height 21
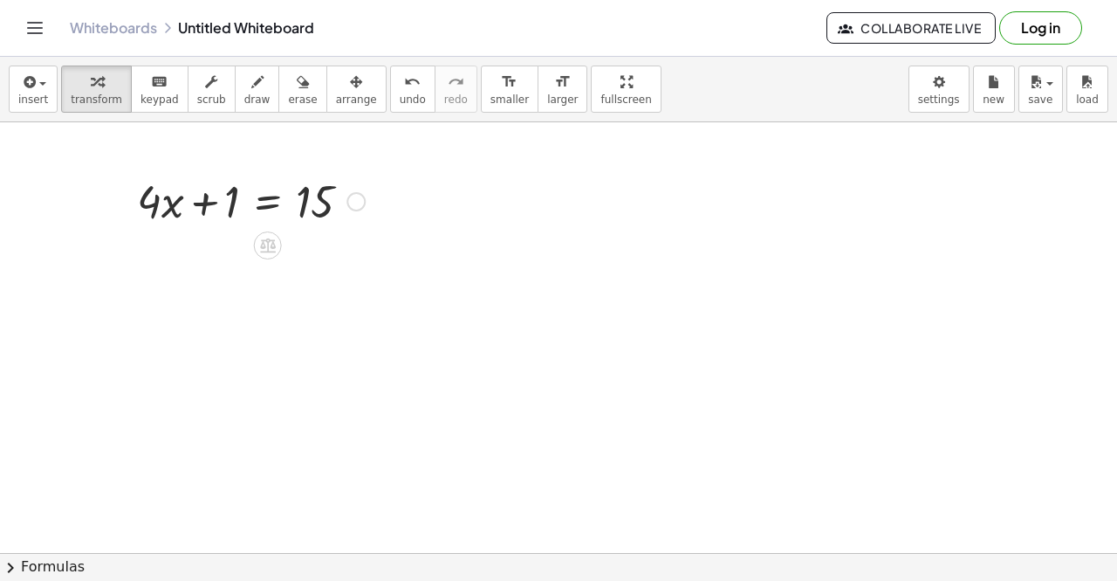
click at [267, 208] on div at bounding box center [250, 199] width 245 height 59
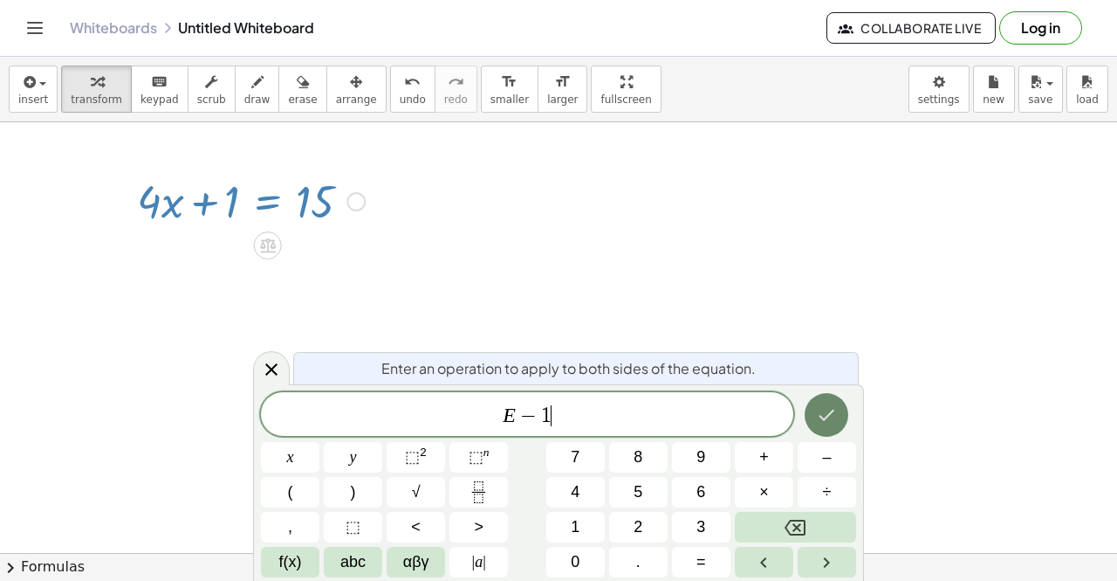
click at [821, 425] on icon "Done" at bounding box center [826, 414] width 21 height 21
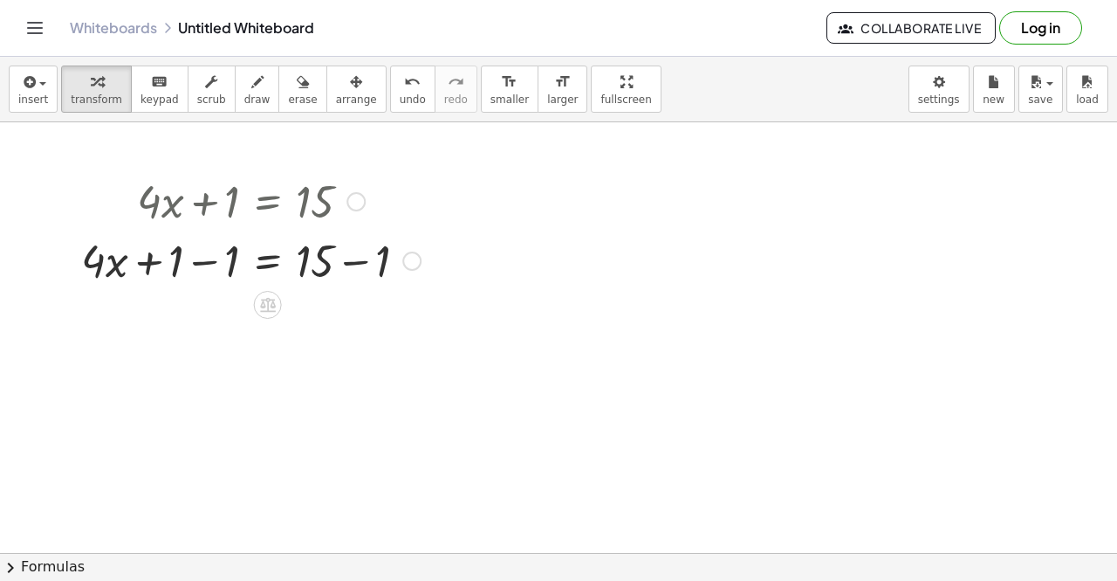
click at [354, 265] on div at bounding box center [250, 259] width 357 height 59
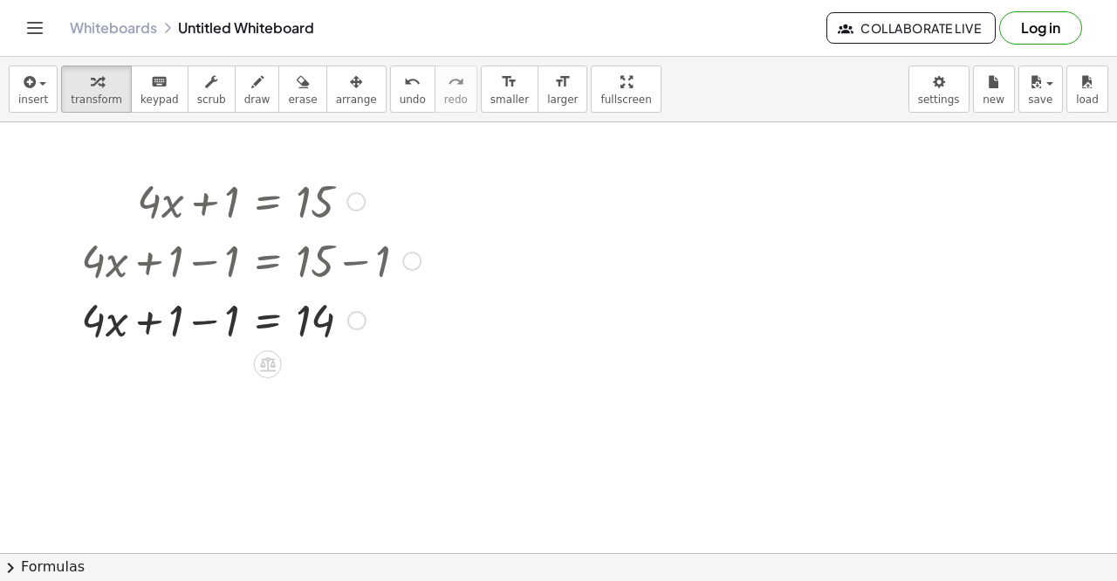
click at [209, 322] on div at bounding box center [250, 318] width 357 height 59
click at [267, 361] on icon at bounding box center [268, 364] width 16 height 15
drag, startPoint x: 204, startPoint y: 364, endPoint x: 299, endPoint y: 395, distance: 99.4
click at [298, 403] on div "+ · 4 · x + 1 = 15 + · 4 · x + 1 − 1 = + 15 − 1 + · 4 · x + 1 − 1 = 14 + · 4 · …" at bounding box center [558, 553] width 1117 height 862
click at [264, 361] on icon at bounding box center [268, 364] width 16 height 15
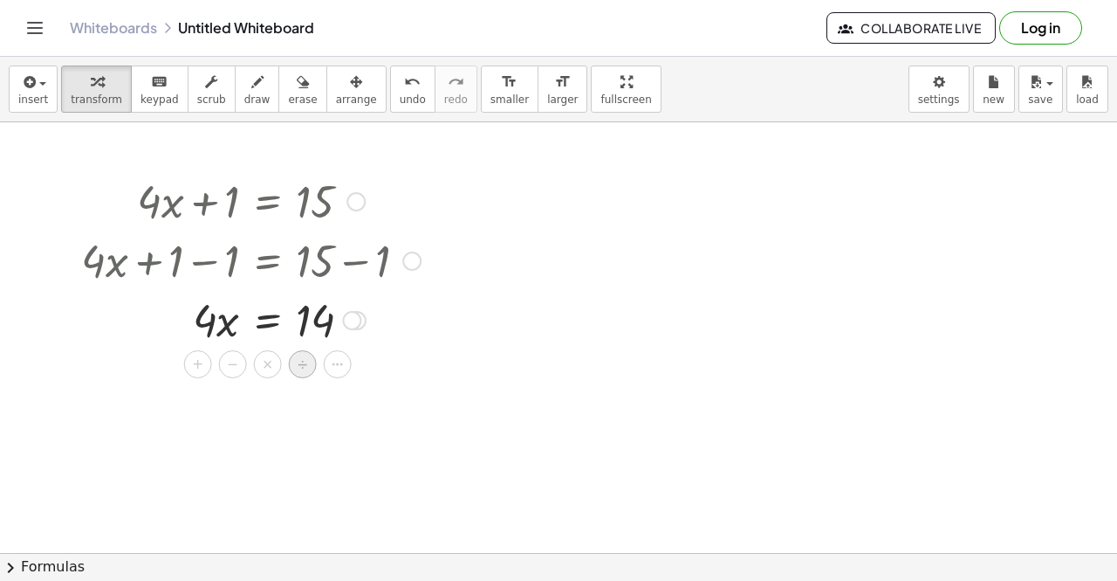
click at [310, 371] on div "÷" at bounding box center [303, 364] width 28 height 28
click at [216, 336] on div at bounding box center [250, 318] width 357 height 87
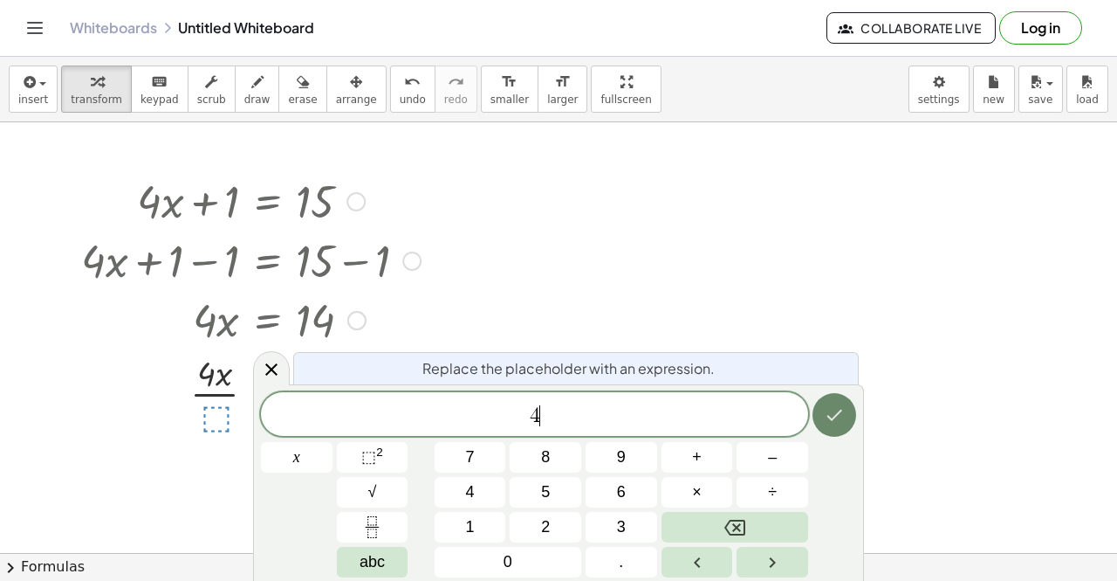
click at [844, 420] on icon "Done" at bounding box center [834, 414] width 21 height 21
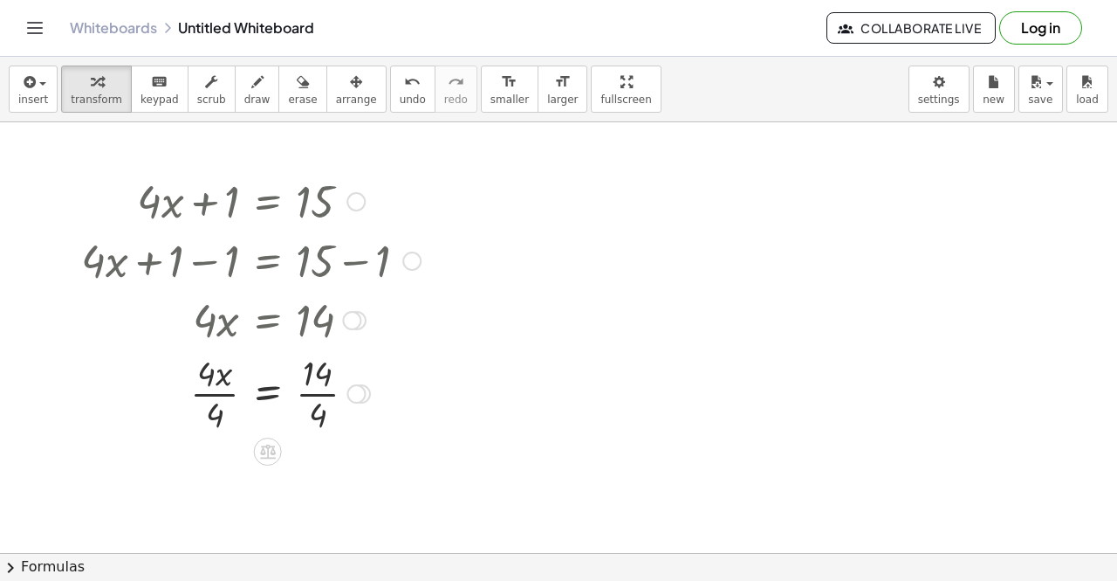
click at [318, 401] on div at bounding box center [250, 391] width 357 height 87
click at [220, 401] on div at bounding box center [250, 404] width 357 height 87
click at [313, 484] on div at bounding box center [250, 479] width 357 height 87
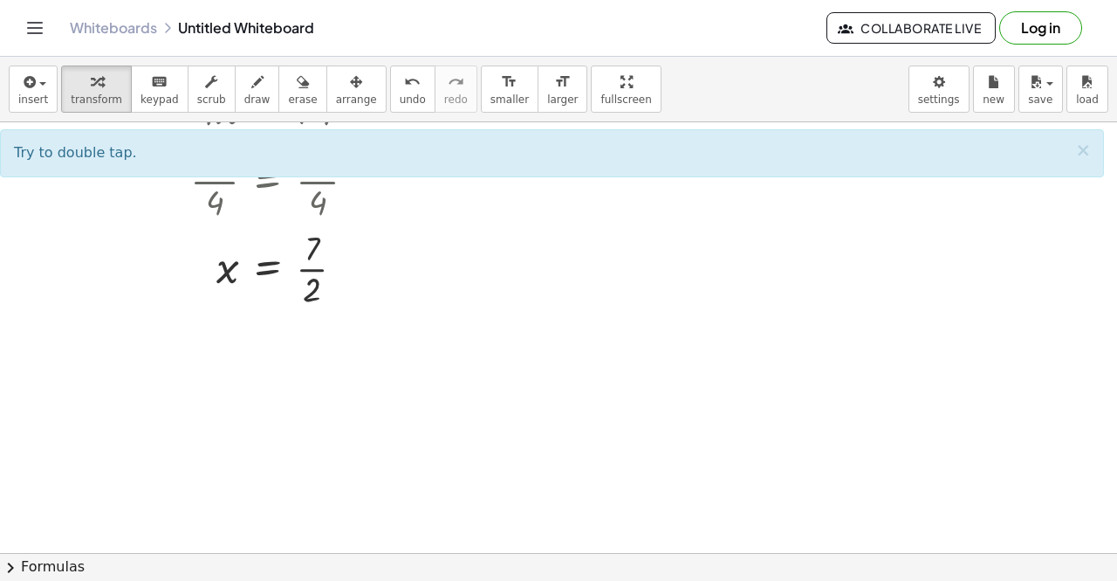
scroll to position [171, 0]
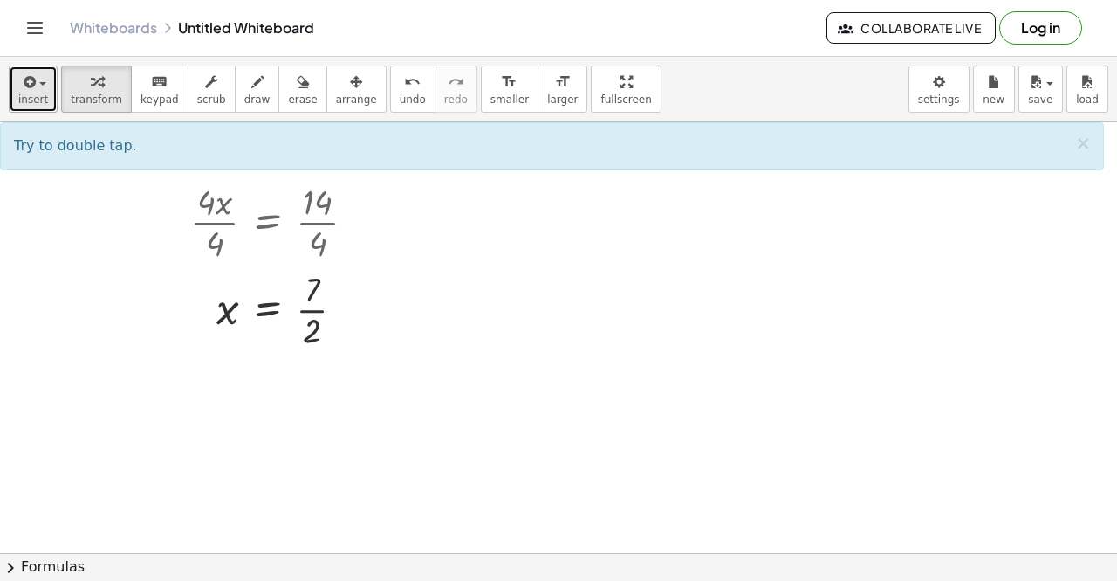
click at [35, 100] on span "insert" at bounding box center [33, 99] width 30 height 12
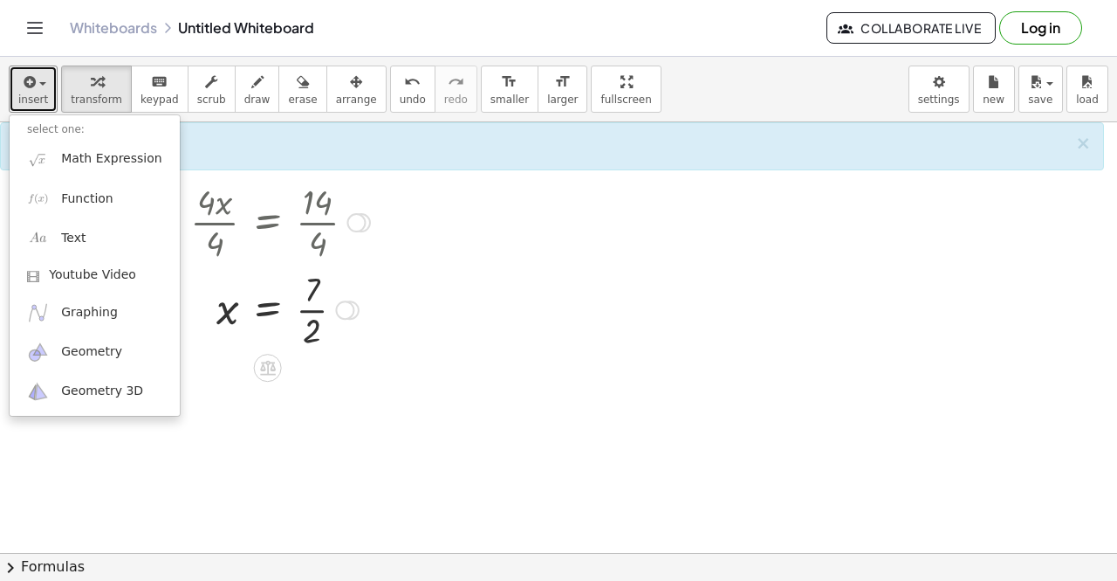
click at [358, 321] on div at bounding box center [250, 308] width 357 height 87
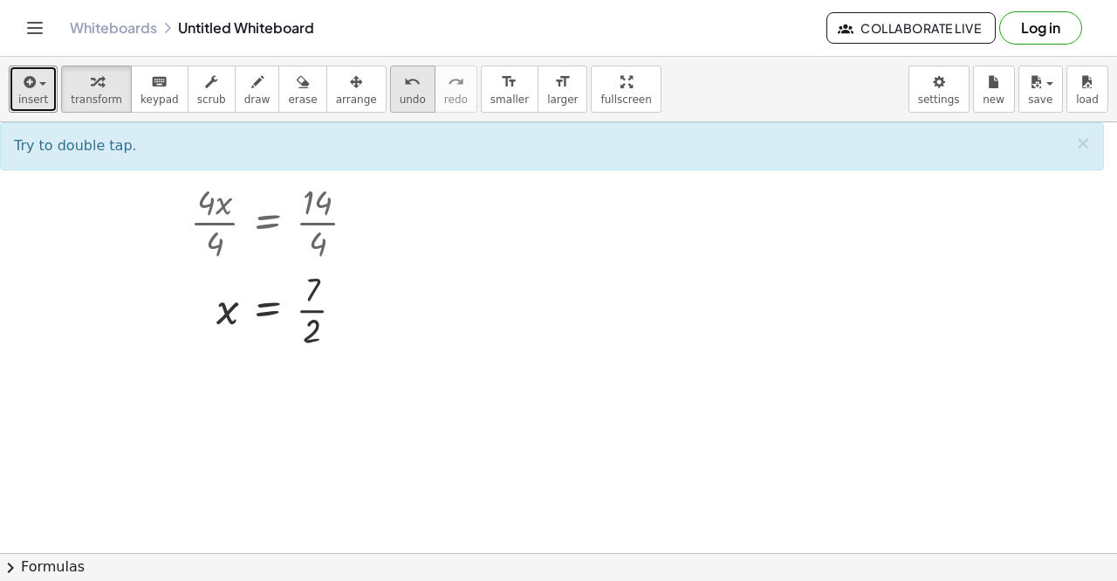
click at [390, 88] on button "undo undo" at bounding box center [412, 88] width 45 height 47
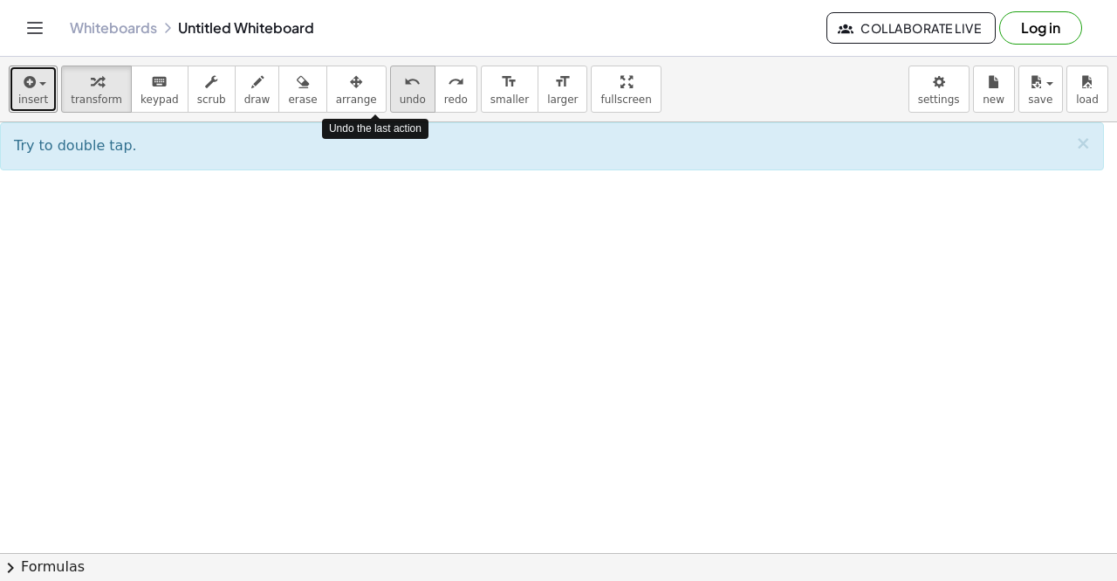
click at [390, 88] on button "undo undo" at bounding box center [412, 88] width 45 height 47
click at [315, 262] on div at bounding box center [558, 382] width 1117 height 862
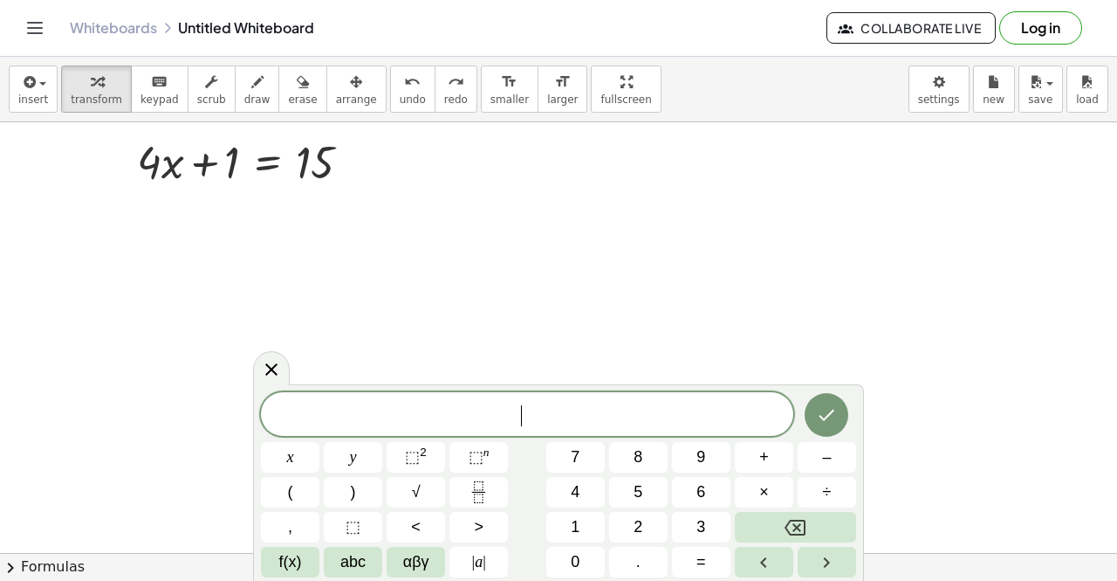
scroll to position [38, 0]
click at [315, 262] on div at bounding box center [558, 515] width 1117 height 862
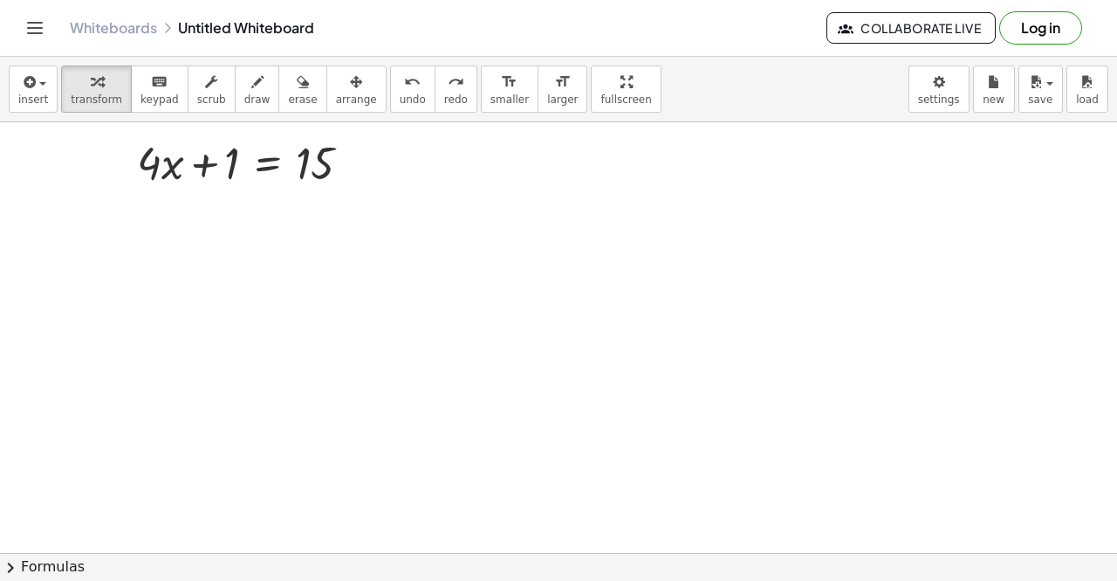
click at [315, 262] on div at bounding box center [558, 515] width 1117 height 862
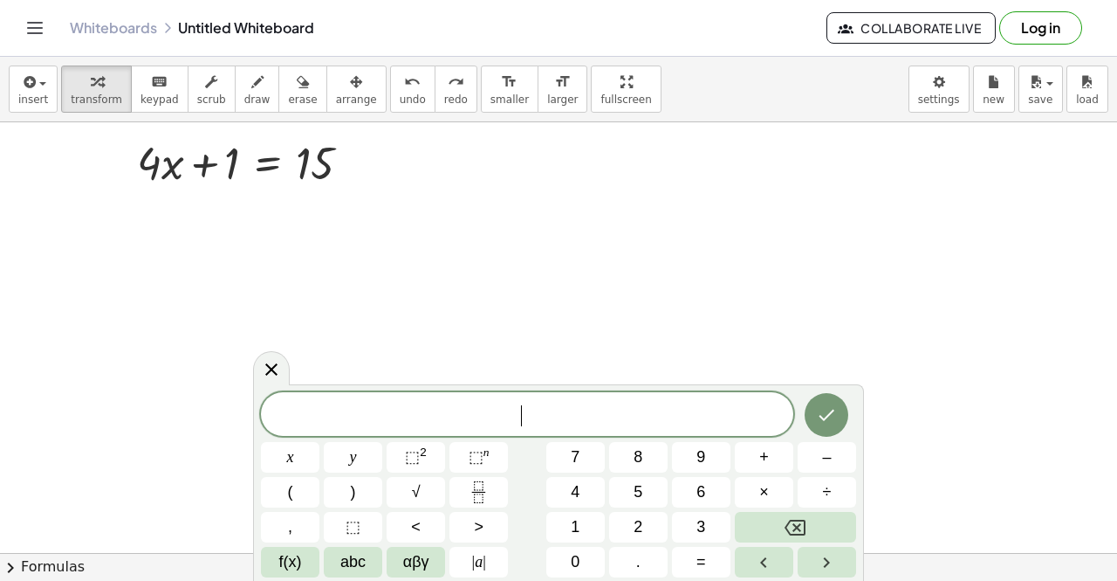
click at [315, 262] on div at bounding box center [558, 515] width 1117 height 862
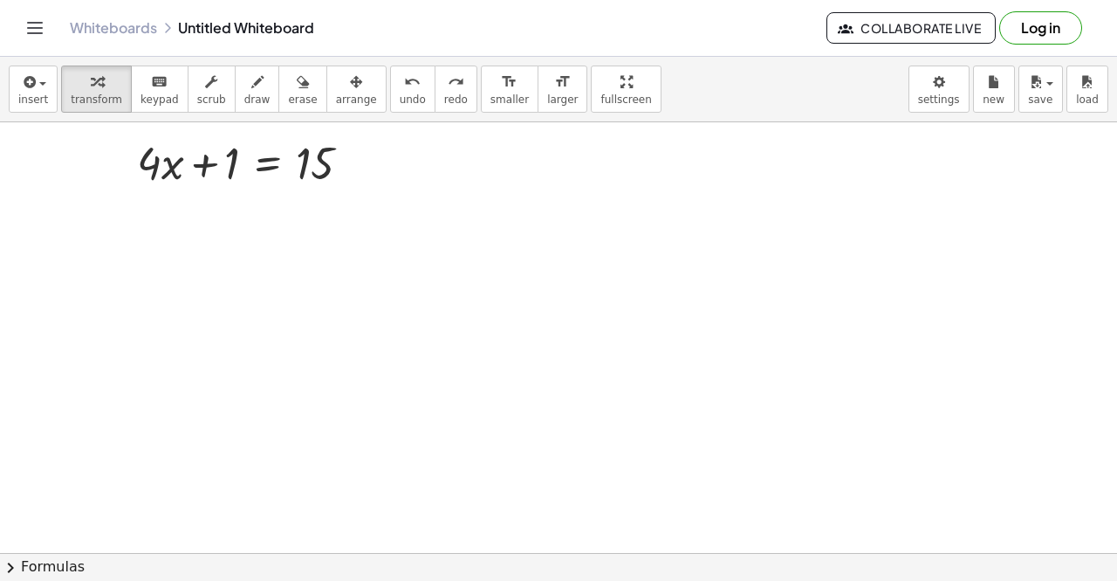
click at [315, 262] on div at bounding box center [558, 515] width 1117 height 862
click at [332, 288] on div at bounding box center [558, 515] width 1117 height 862
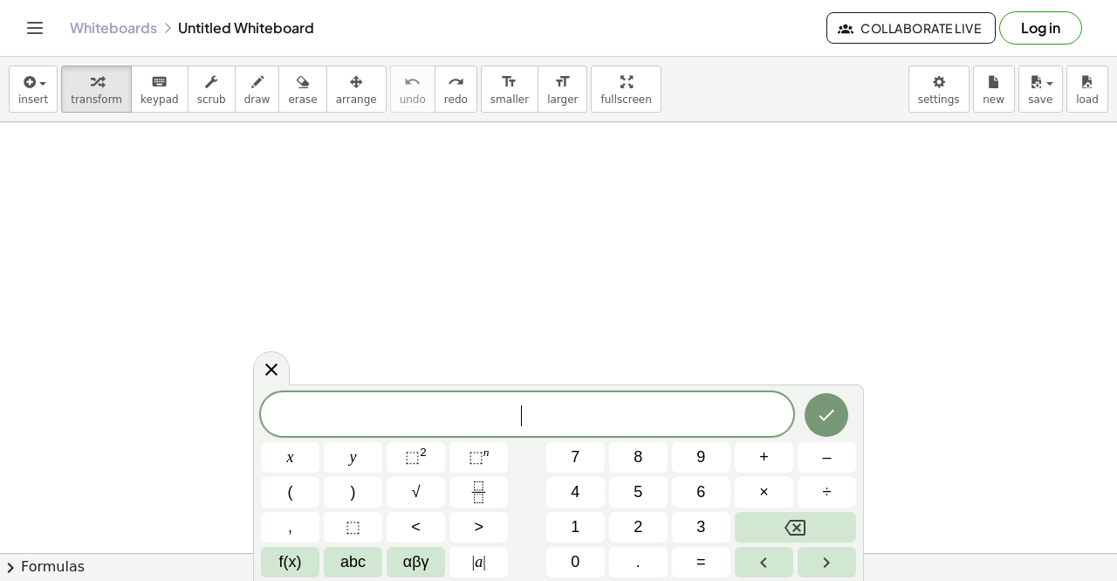
click at [332, 288] on div at bounding box center [558, 515] width 1117 height 862
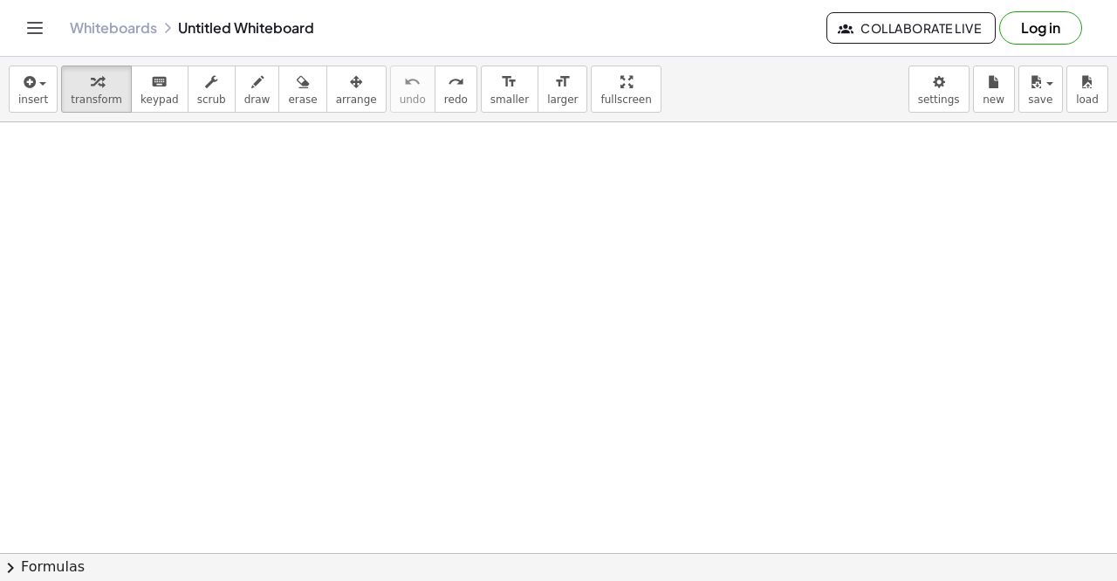
click at [332, 288] on div at bounding box center [558, 515] width 1117 height 862
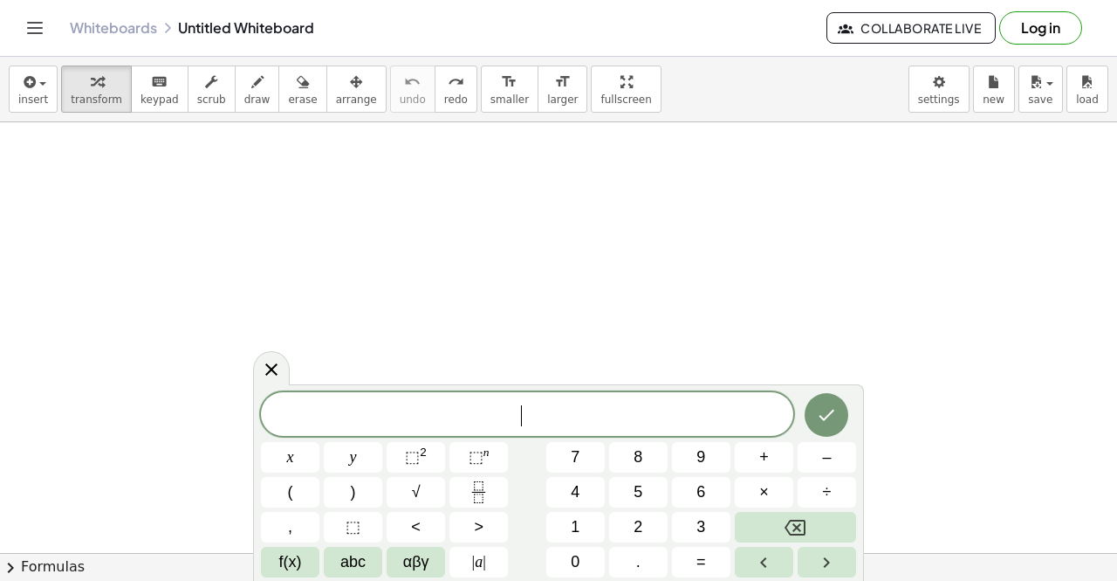
click at [332, 288] on div at bounding box center [558, 515] width 1117 height 862
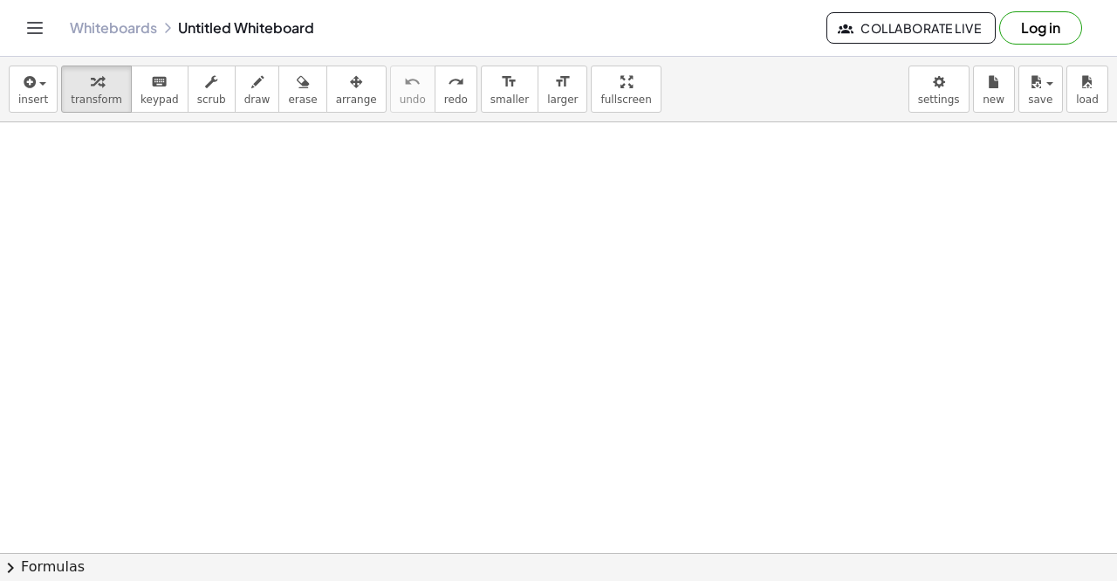
click at [332, 288] on div at bounding box center [558, 515] width 1117 height 862
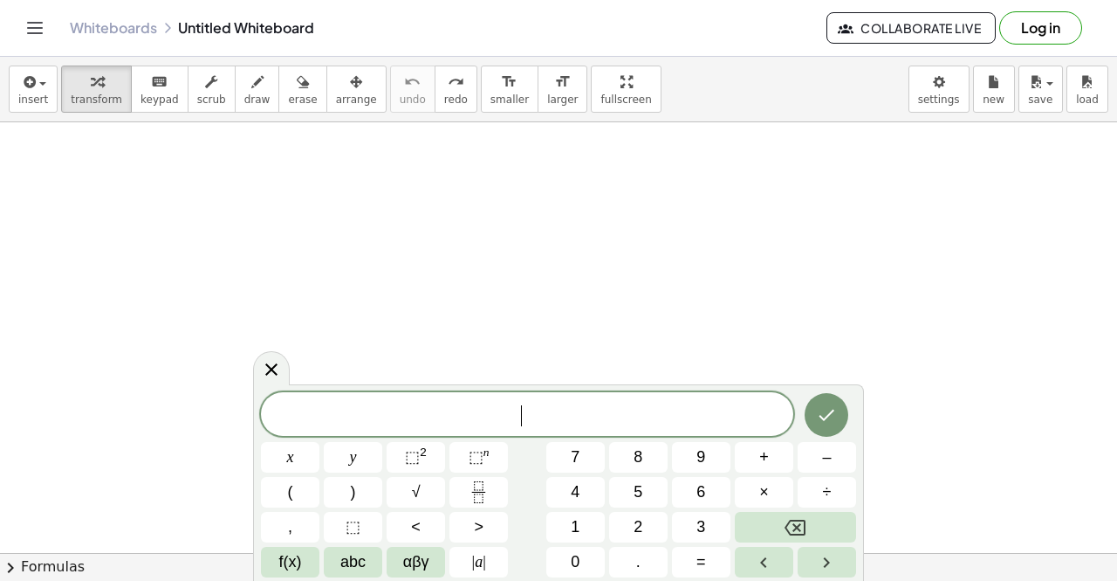
click at [332, 288] on div at bounding box center [558, 515] width 1117 height 862
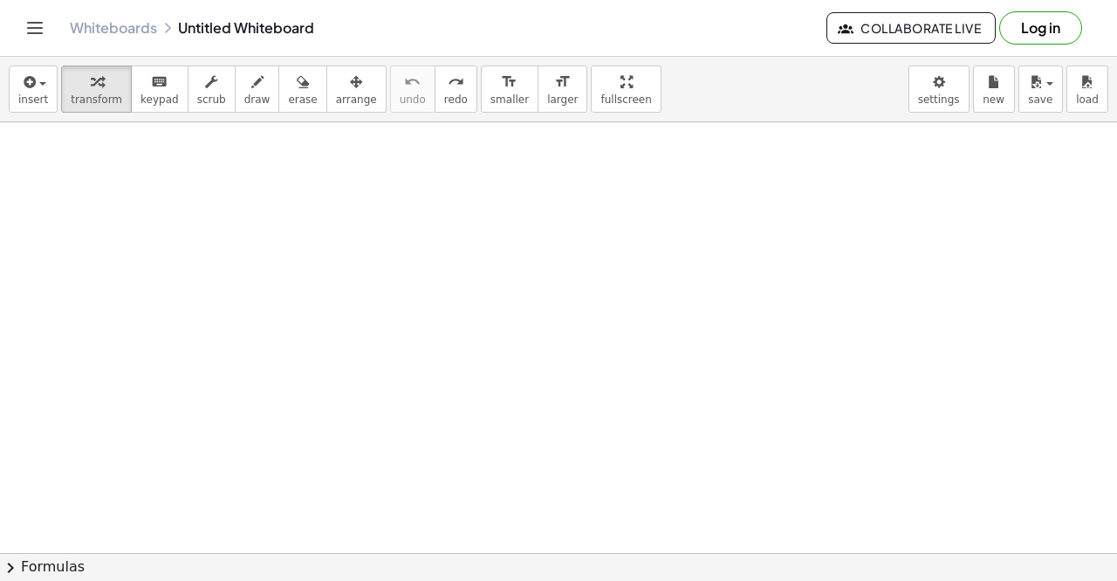
click at [332, 288] on div at bounding box center [558, 515] width 1117 height 862
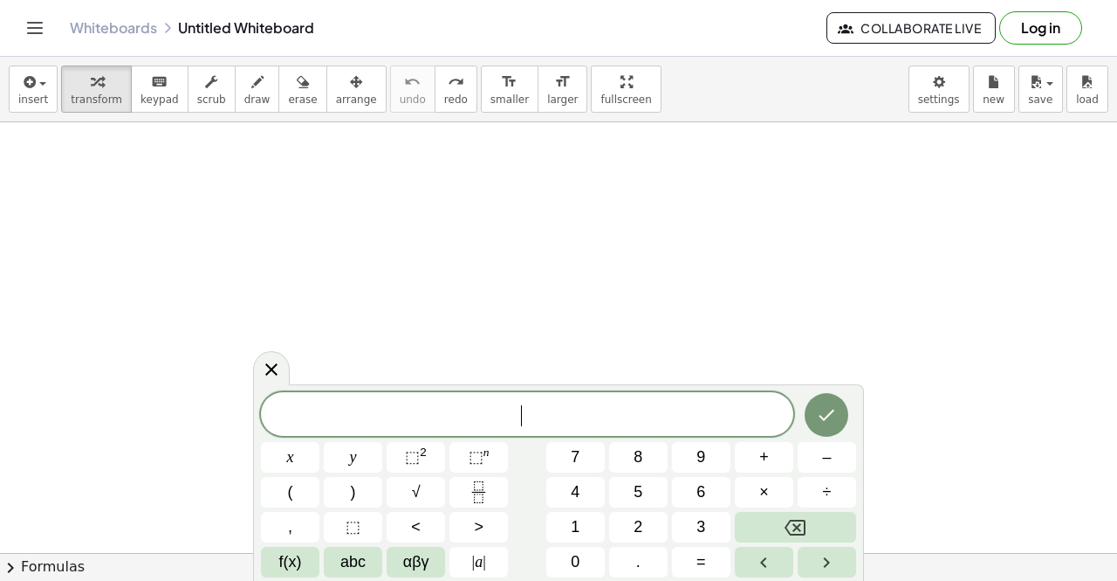
click at [332, 288] on div at bounding box center [558, 515] width 1117 height 862
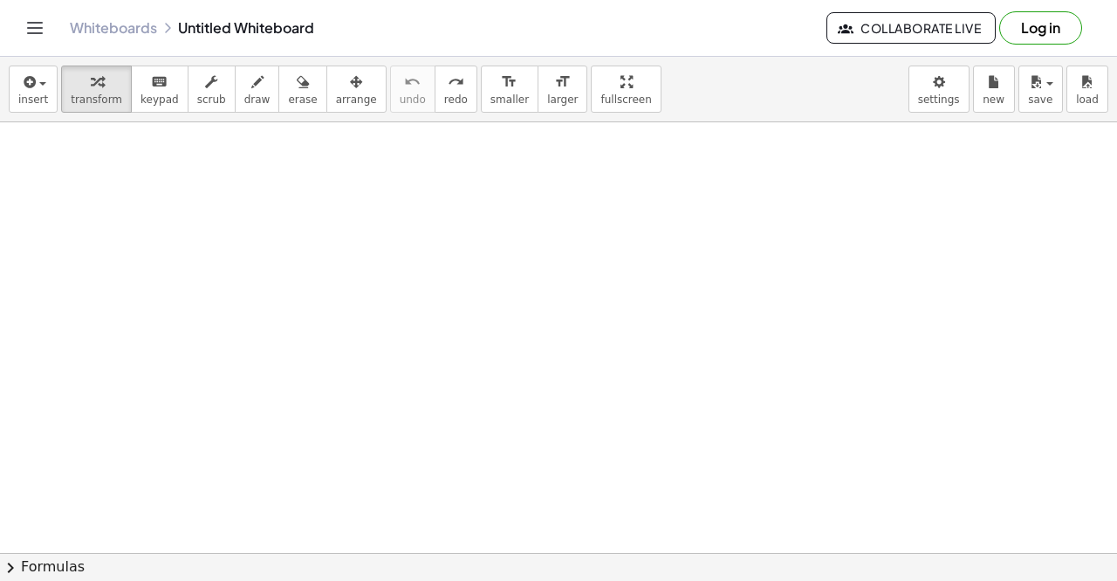
click at [332, 288] on div at bounding box center [558, 515] width 1117 height 862
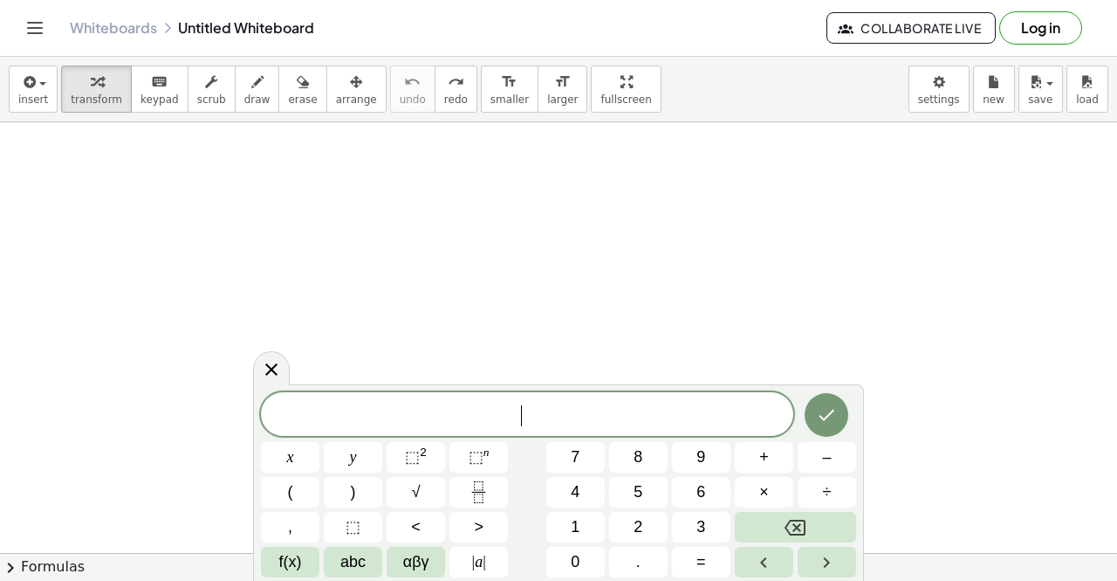
click at [332, 288] on div at bounding box center [558, 515] width 1117 height 862
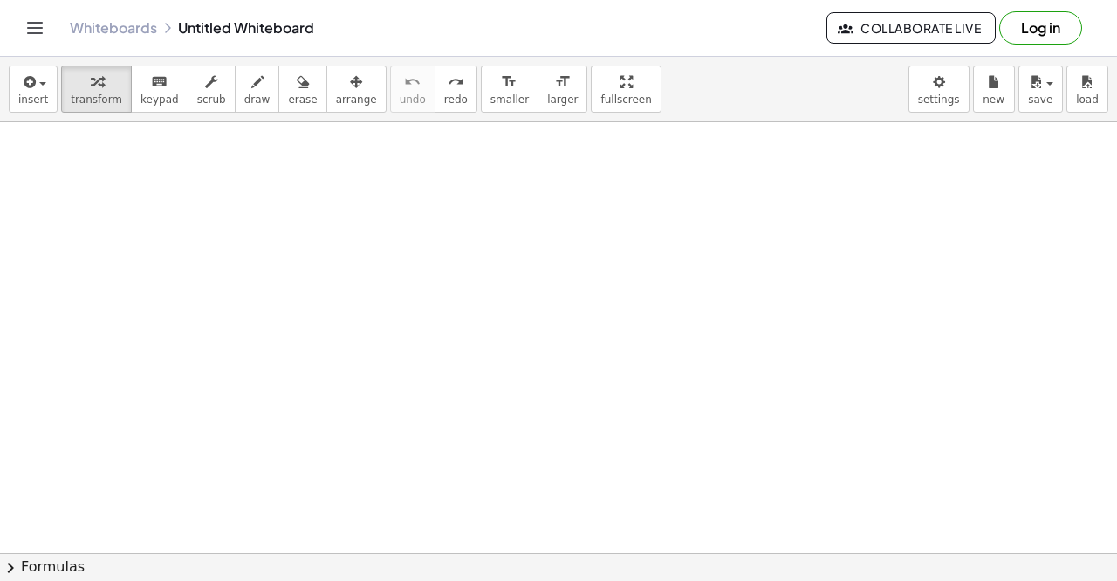
click at [332, 288] on div at bounding box center [558, 515] width 1117 height 862
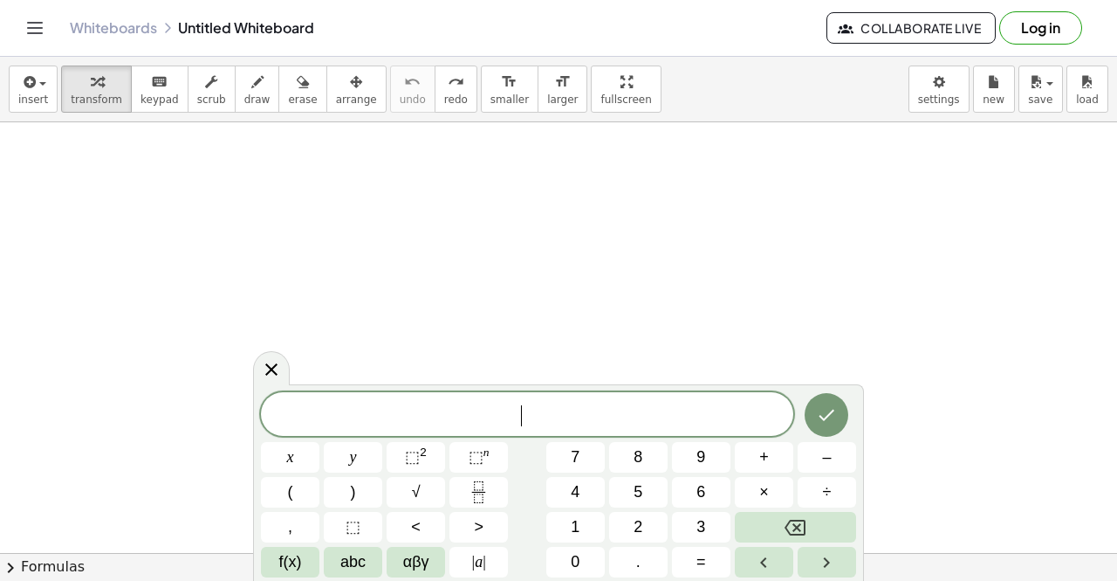
click at [332, 288] on div at bounding box center [558, 515] width 1117 height 862
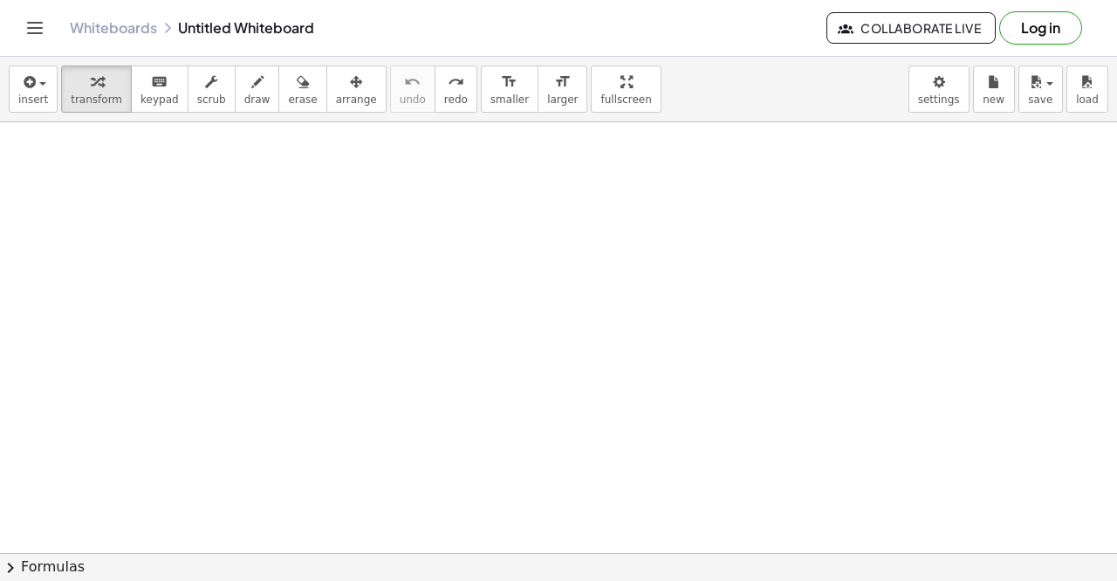
click at [332, 288] on div at bounding box center [558, 515] width 1117 height 862
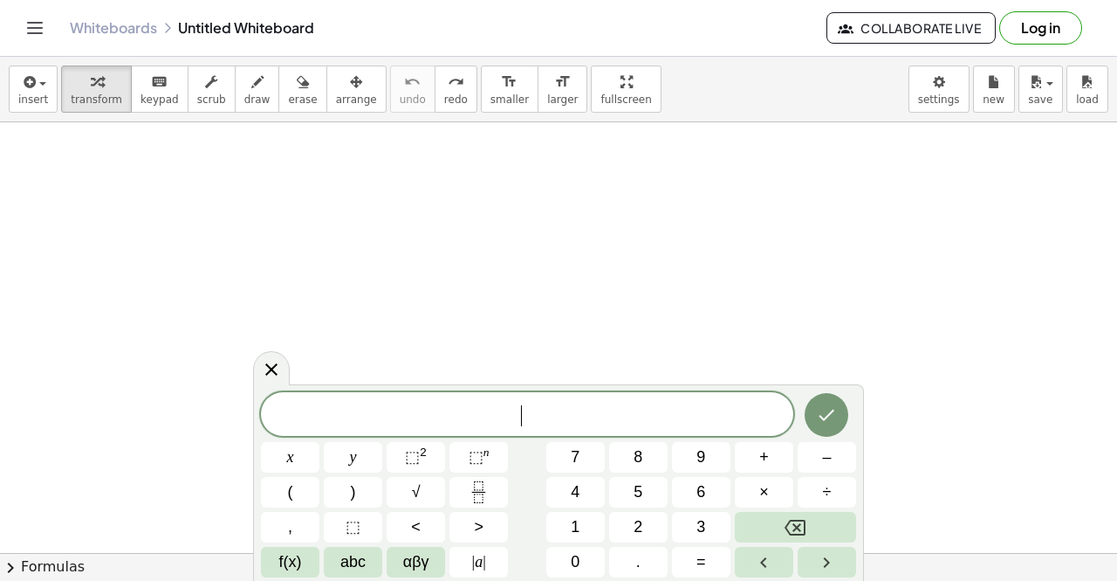
click at [332, 288] on div at bounding box center [558, 515] width 1117 height 862
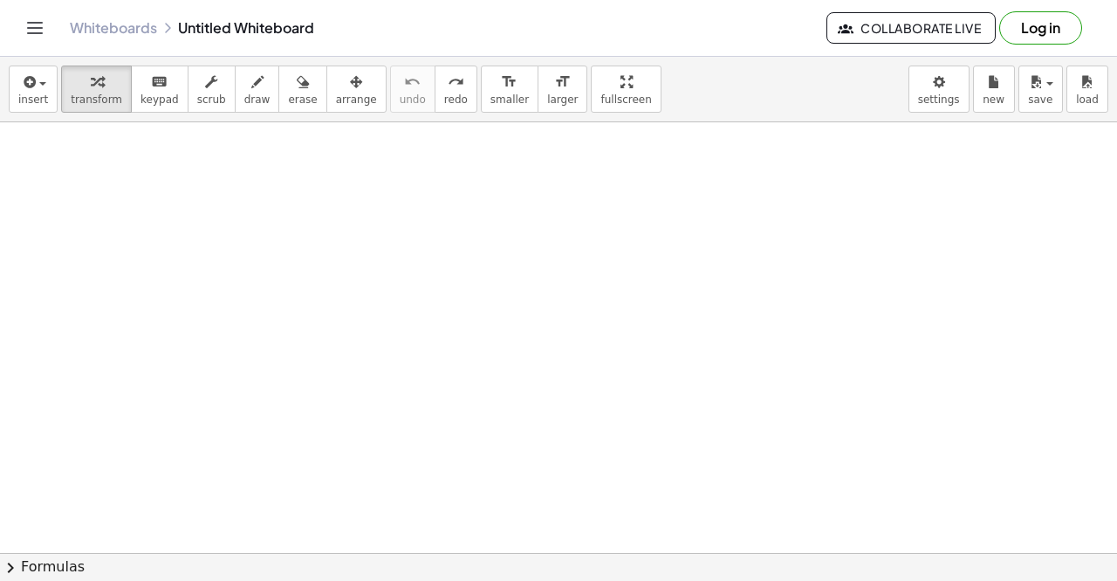
click at [332, 288] on div at bounding box center [558, 515] width 1117 height 862
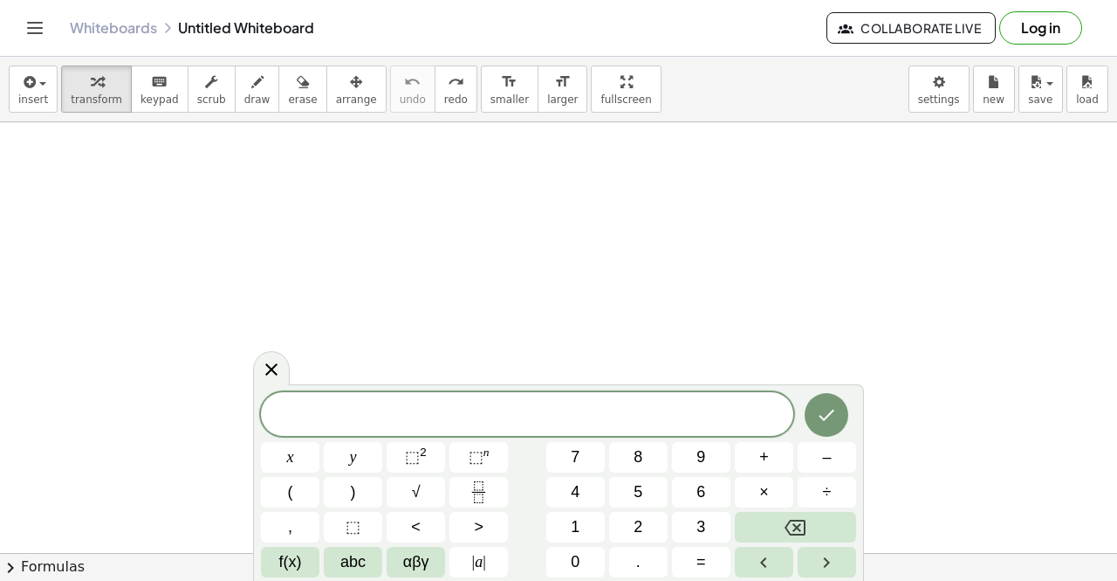
click at [332, 288] on div at bounding box center [558, 515] width 1117 height 862
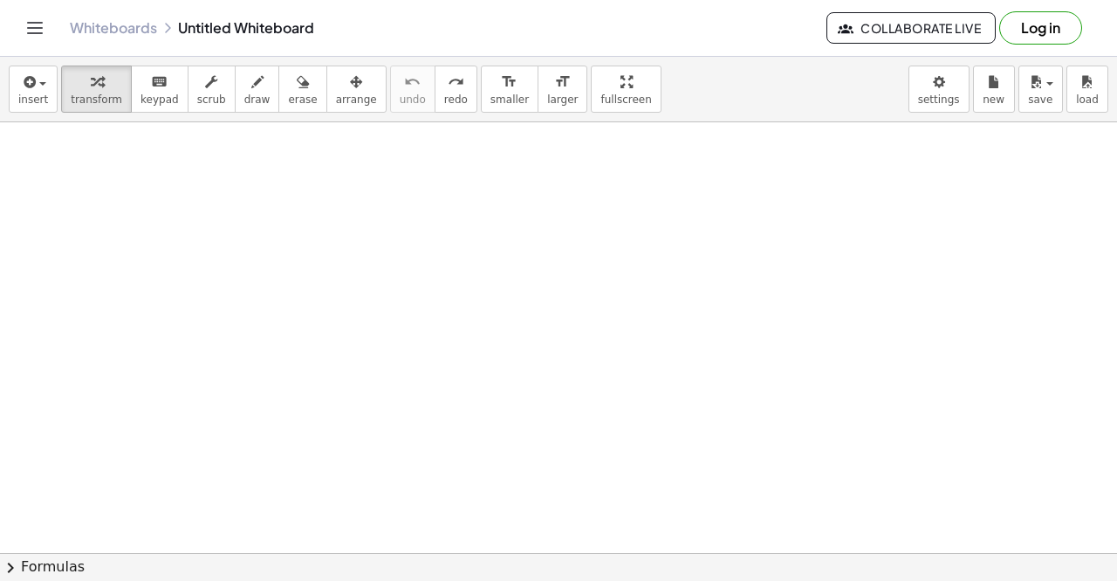
click at [332, 288] on div at bounding box center [558, 515] width 1117 height 862
click at [32, 89] on icon "button" at bounding box center [28, 82] width 16 height 21
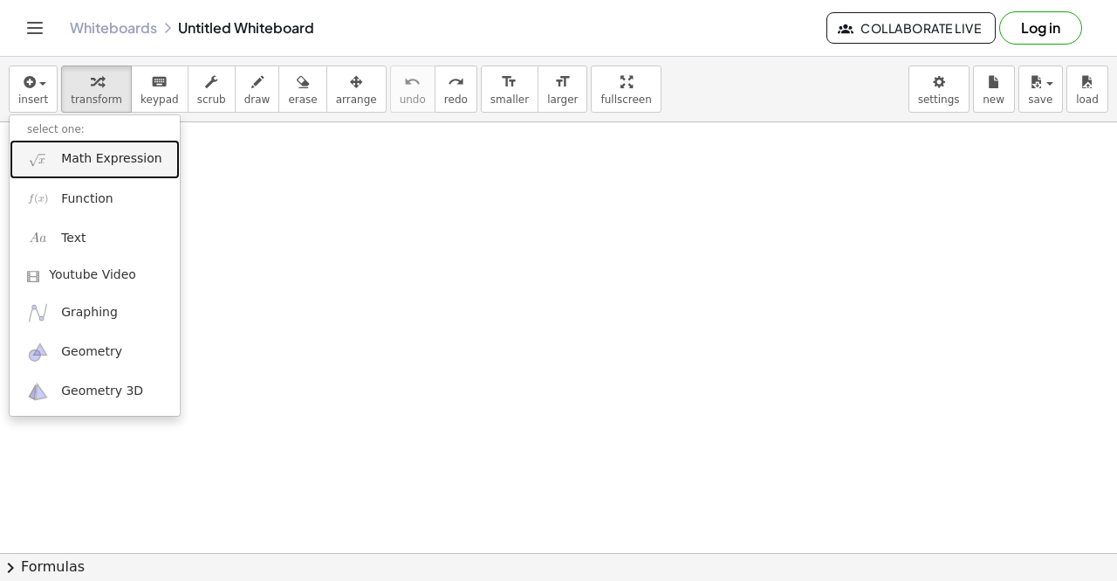
click at [80, 166] on span "Math Expression" at bounding box center [111, 158] width 100 height 17
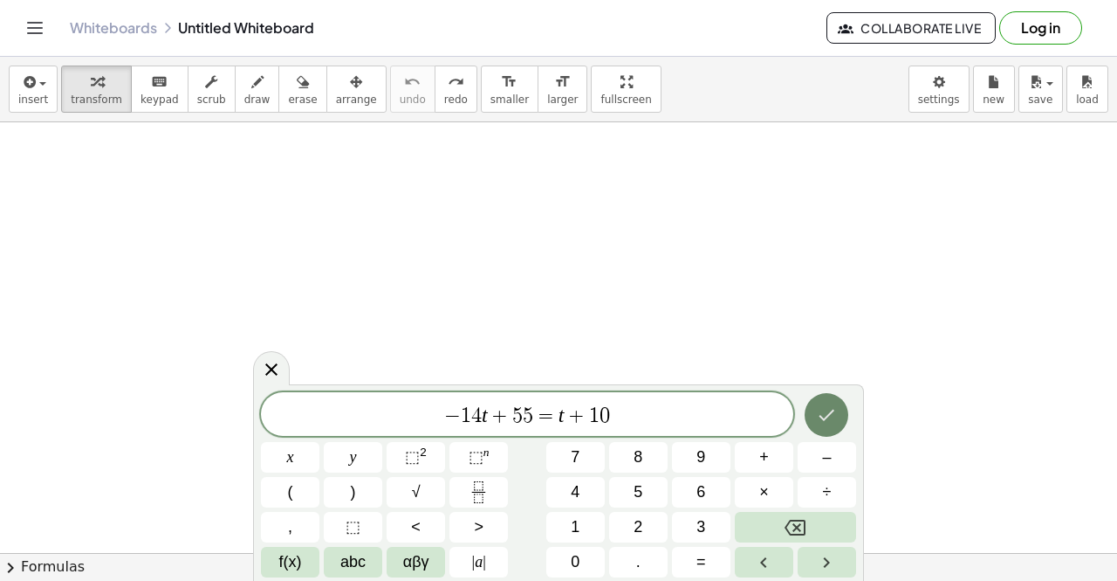
click at [817, 417] on icon "Done" at bounding box center [826, 414] width 21 height 21
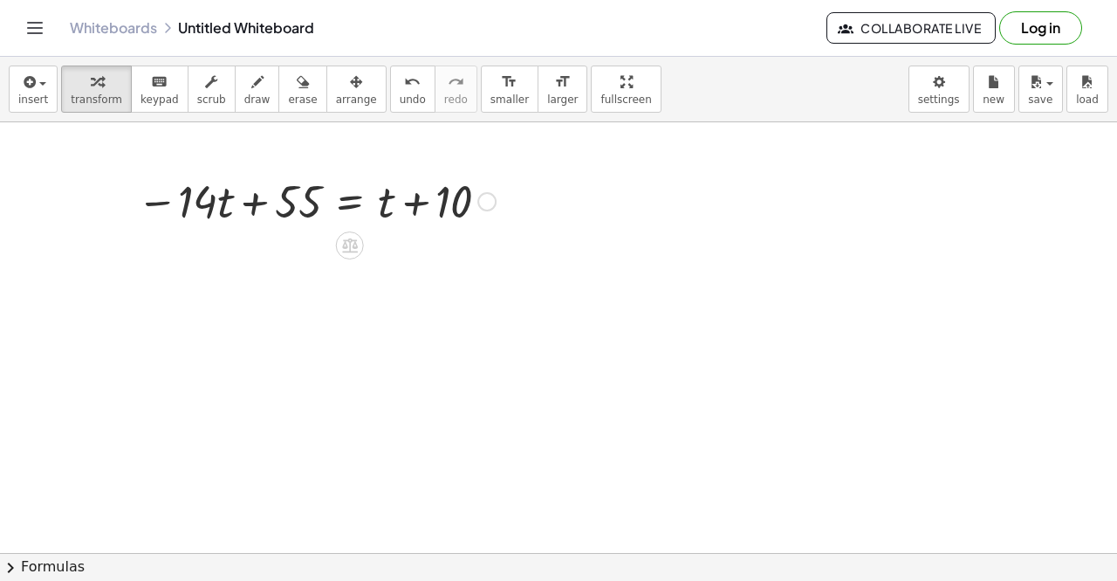
click at [345, 200] on div at bounding box center [316, 199] width 376 height 59
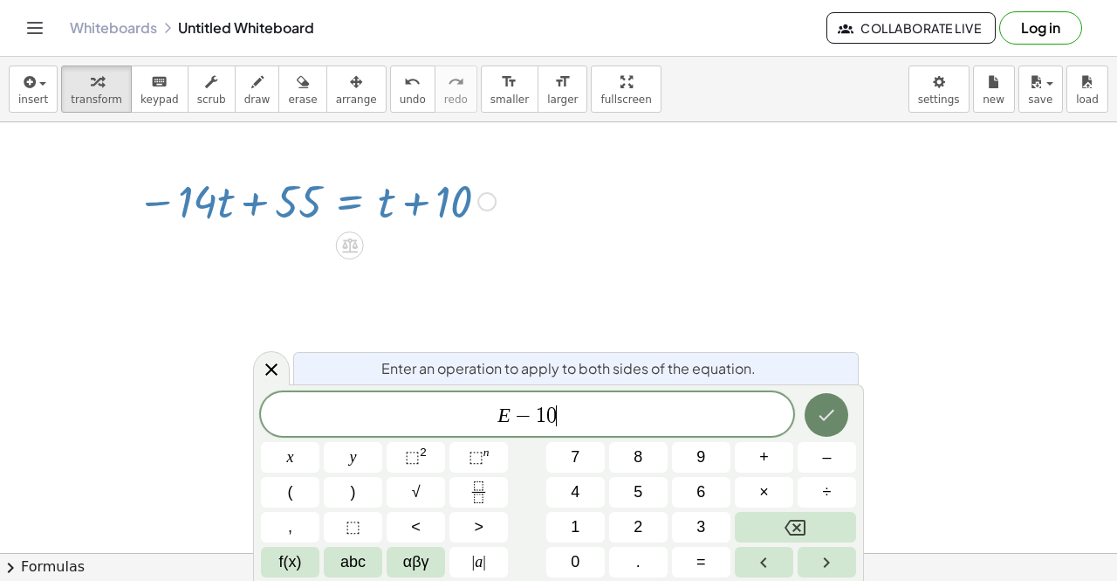
click at [836, 411] on icon "Done" at bounding box center [826, 414] width 21 height 21
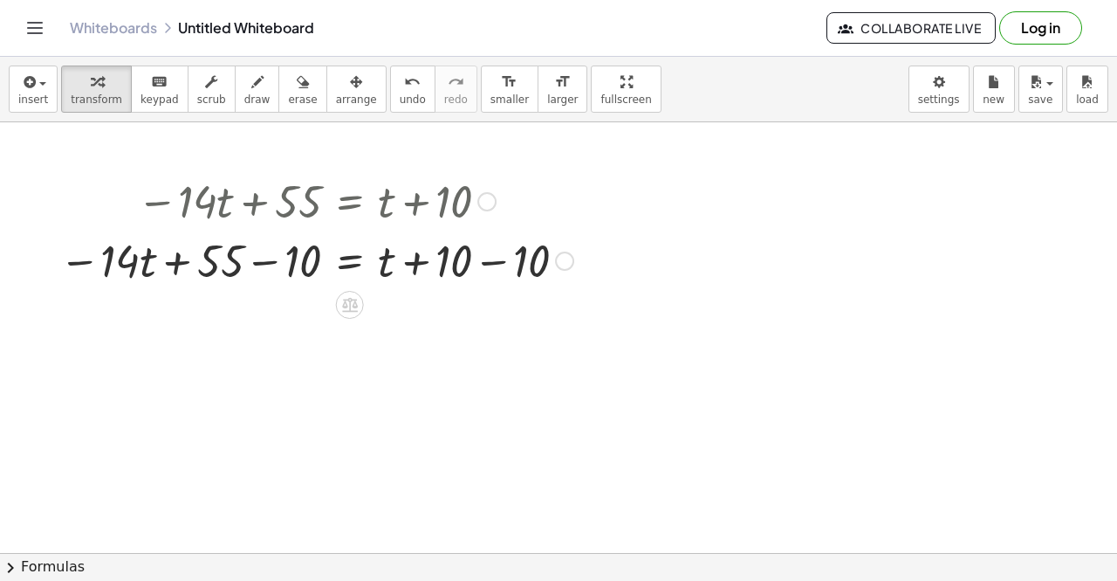
click at [271, 261] on div at bounding box center [317, 259] width 532 height 59
click at [501, 261] on div at bounding box center [317, 259] width 532 height 59
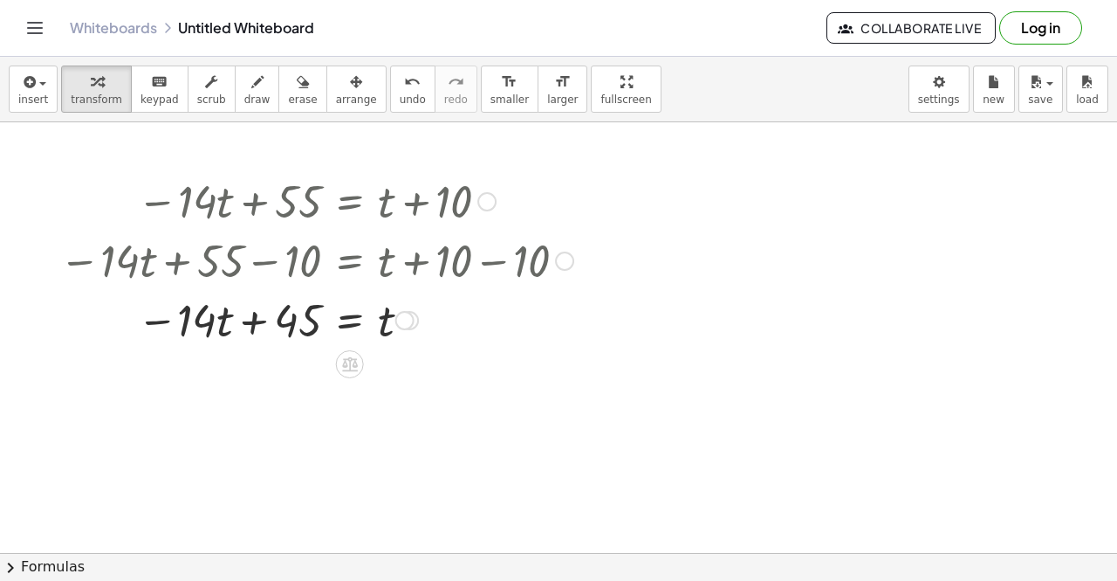
click at [356, 315] on div at bounding box center [317, 318] width 532 height 59
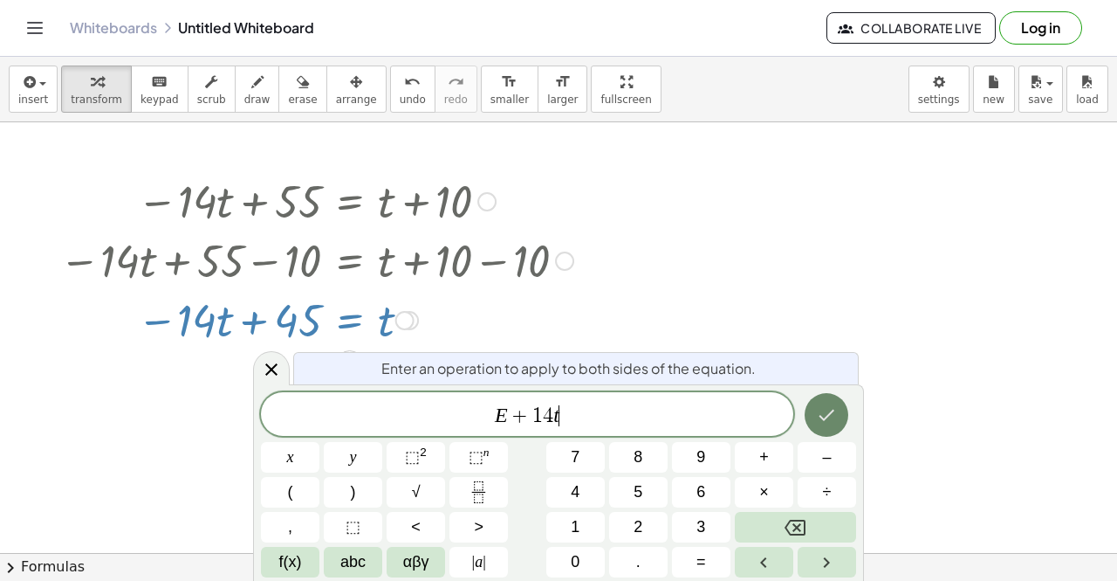
click at [829, 413] on icon "Done" at bounding box center [828, 414] width 16 height 11
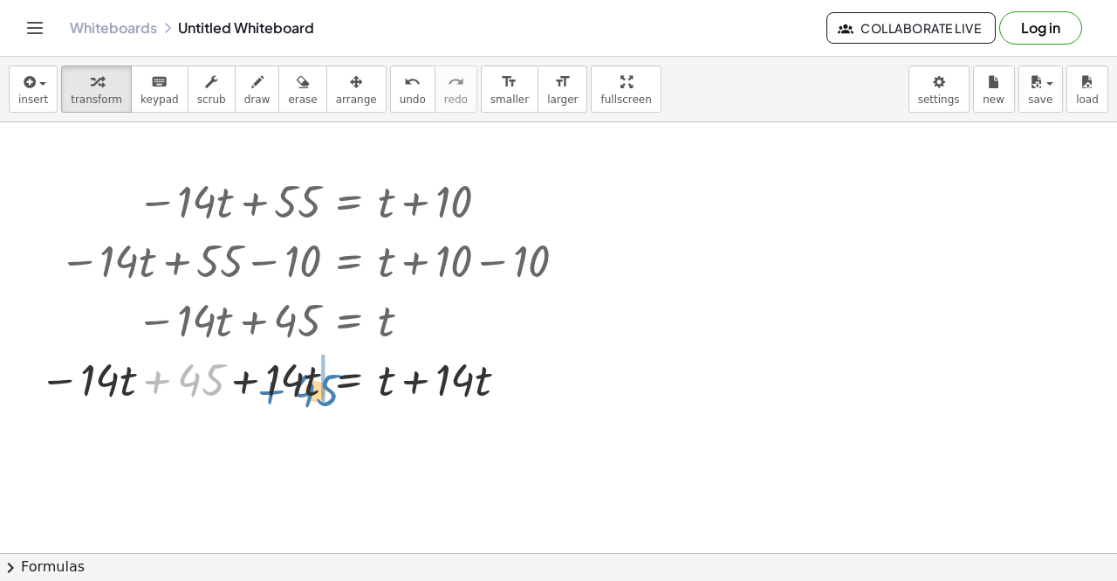
drag, startPoint x: 203, startPoint y: 383, endPoint x: 320, endPoint y: 391, distance: 116.4
click at [320, 391] on div at bounding box center [307, 377] width 552 height 59
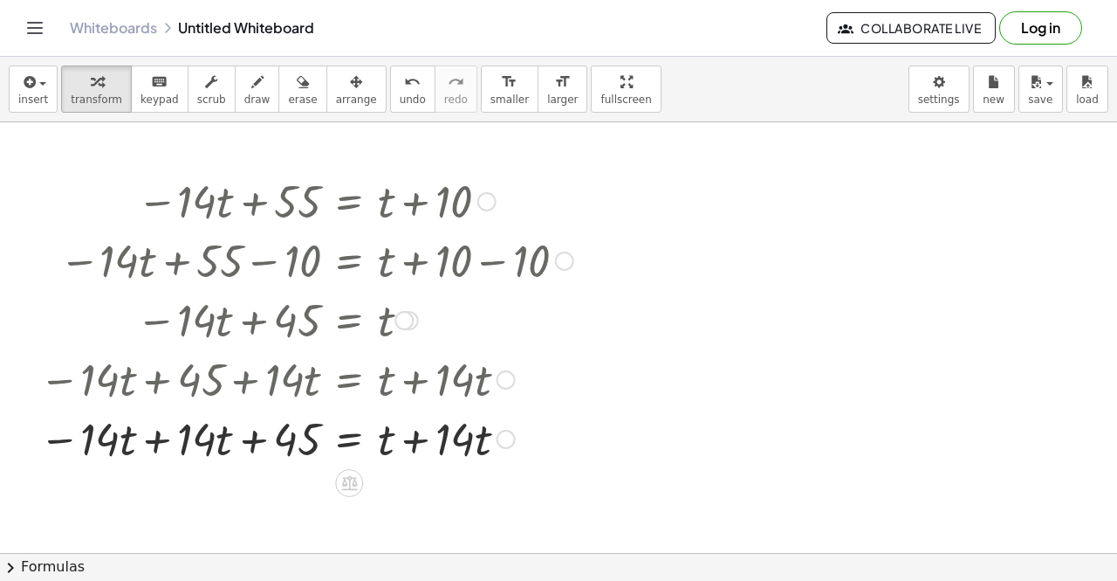
click at [159, 443] on div at bounding box center [307, 437] width 552 height 59
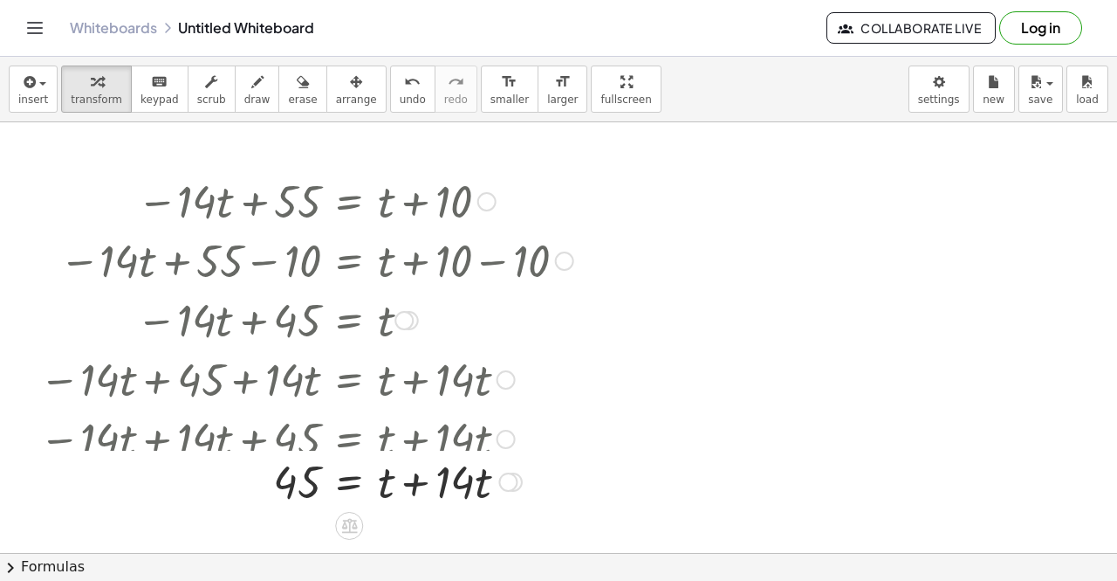
click at [407, 444] on div at bounding box center [217, 437] width 716 height 59
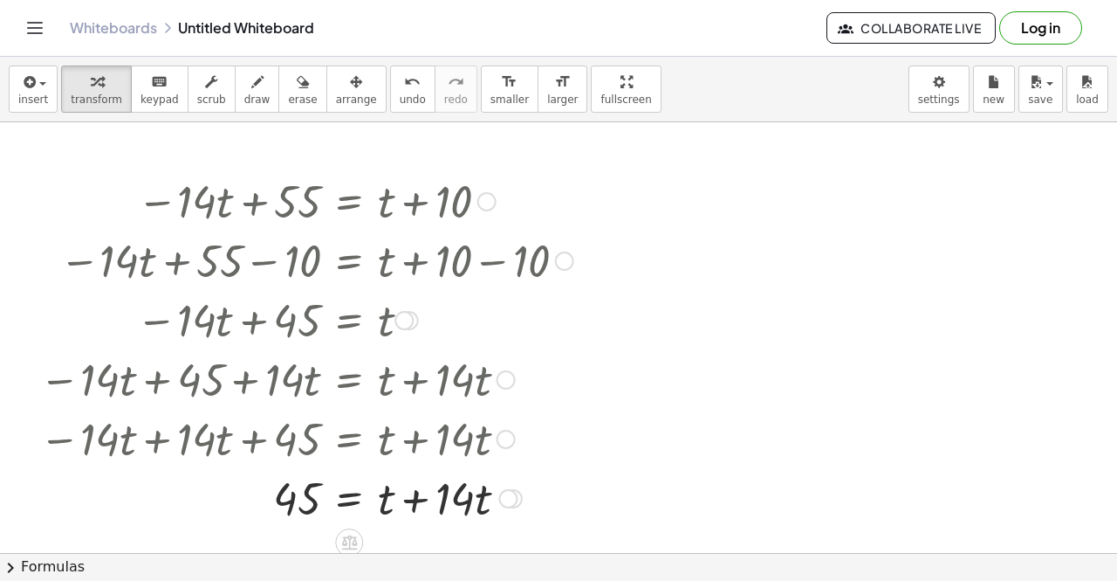
click at [426, 516] on div at bounding box center [307, 496] width 552 height 59
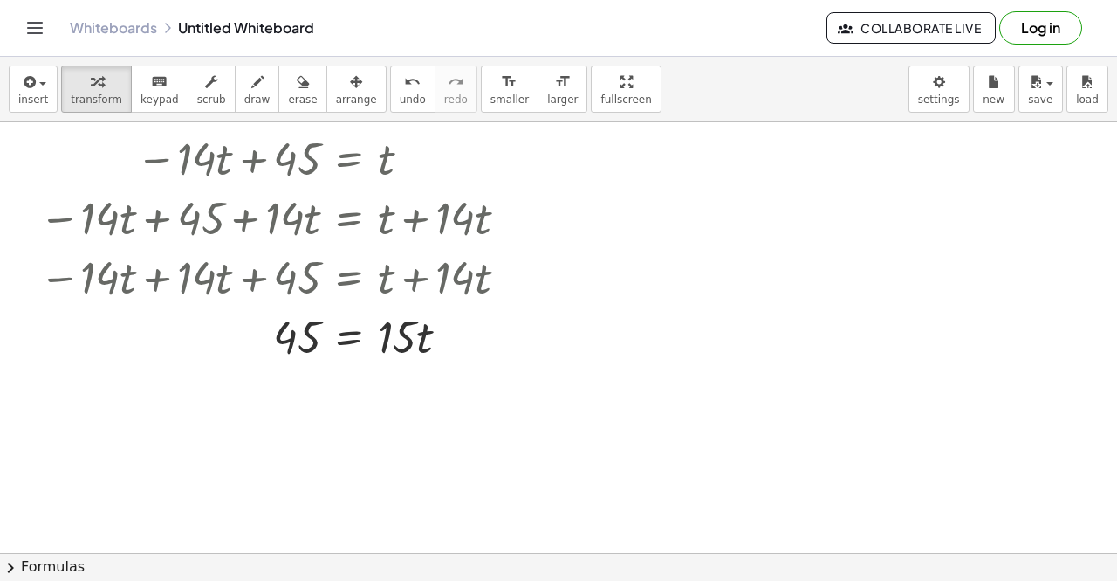
scroll to position [201, 0]
click at [348, 373] on icon at bounding box center [349, 380] width 16 height 15
click at [386, 385] on span "÷" at bounding box center [385, 380] width 10 height 25
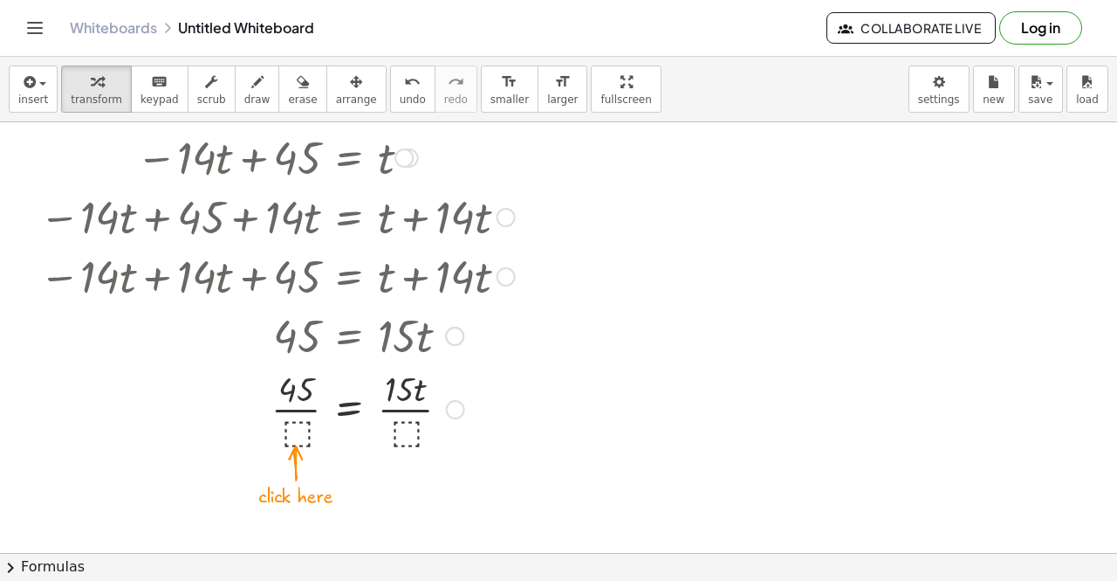
click at [407, 437] on div at bounding box center [307, 407] width 552 height 87
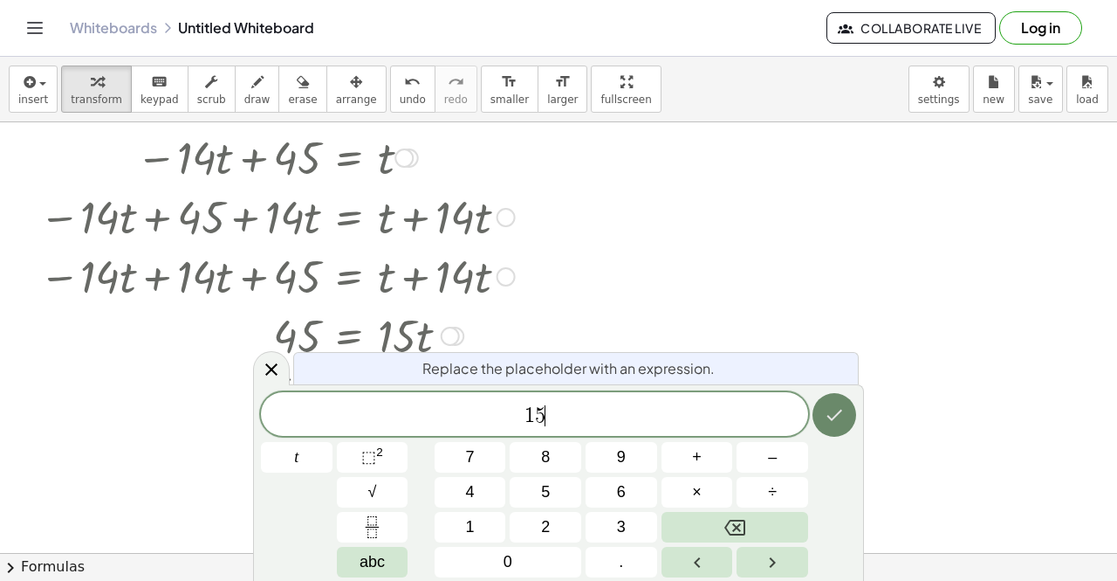
click at [819, 423] on button "Done" at bounding box center [835, 415] width 44 height 44
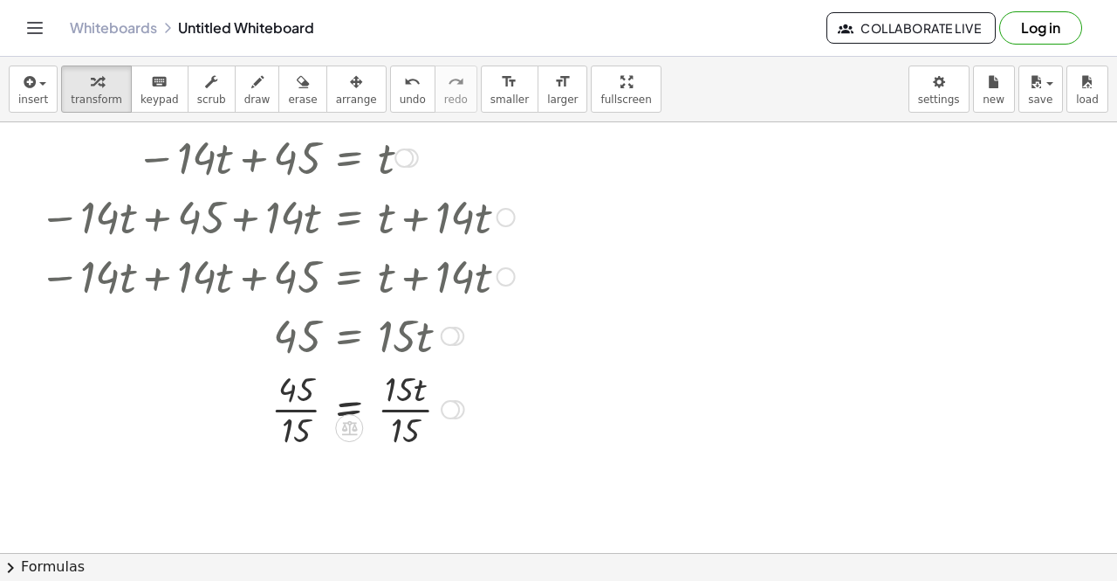
click at [305, 406] on div at bounding box center [307, 407] width 552 height 87
click at [436, 399] on div at bounding box center [307, 407] width 552 height 87
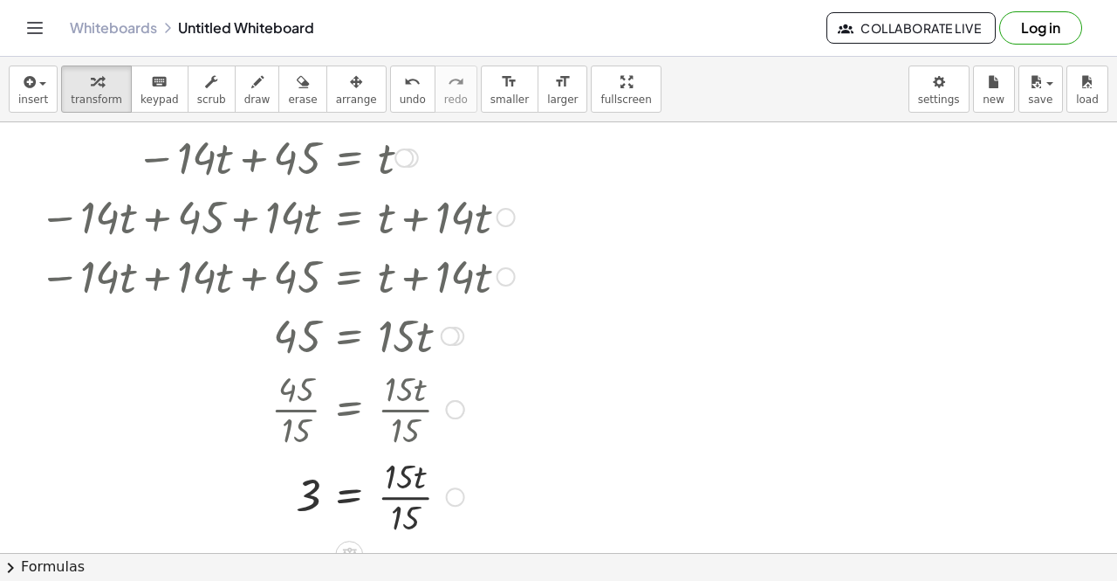
click at [418, 484] on div at bounding box center [307, 494] width 552 height 87
click at [416, 504] on div at bounding box center [307, 494] width 552 height 87
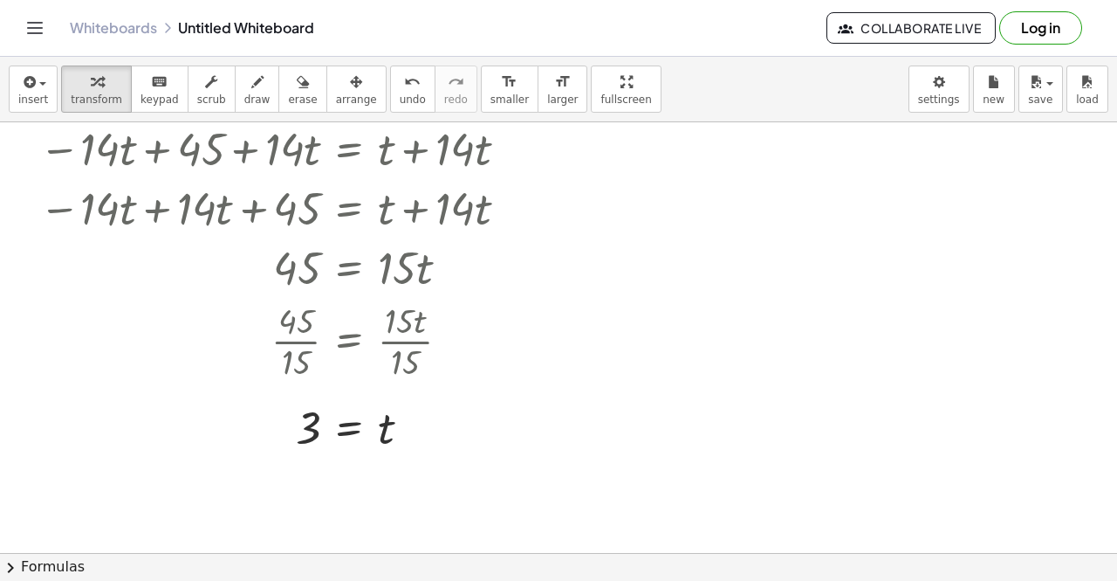
scroll to position [270, 0]
